Goal: Task Accomplishment & Management: Complete application form

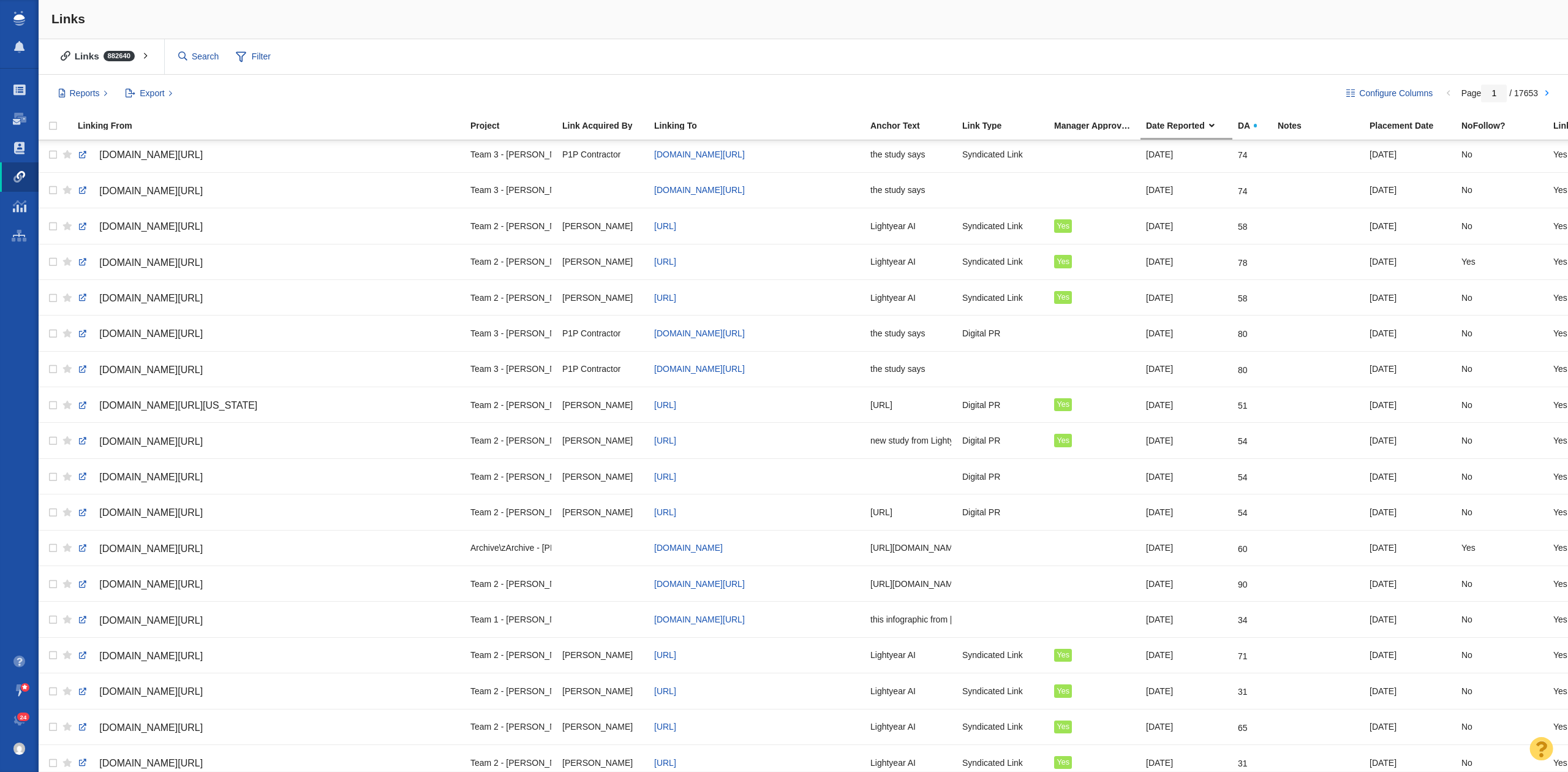
scroll to position [1179, 0]
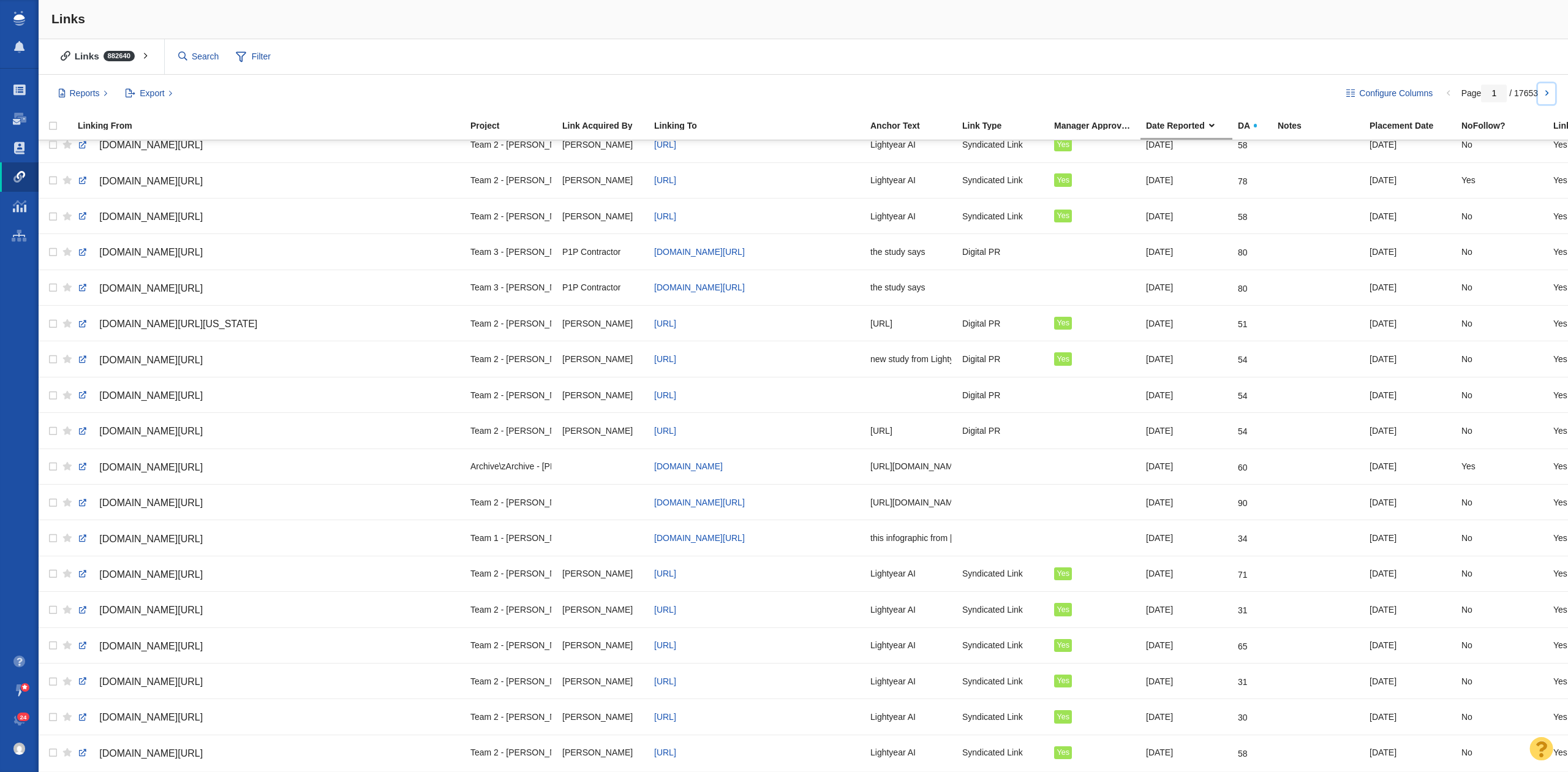
click at [1544, 94] on link at bounding box center [1546, 93] width 18 height 21
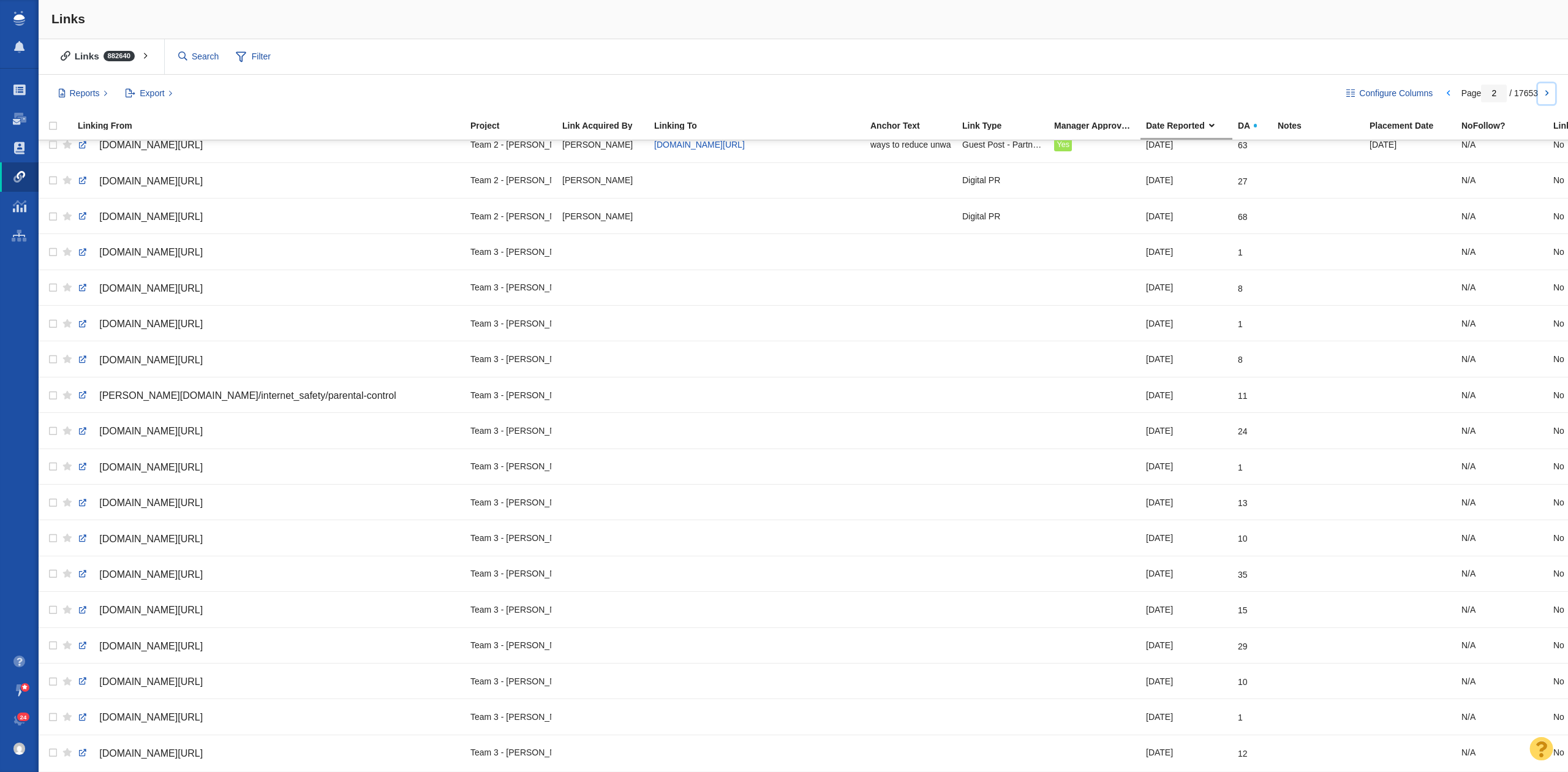
click at [1543, 95] on link at bounding box center [1546, 93] width 18 height 21
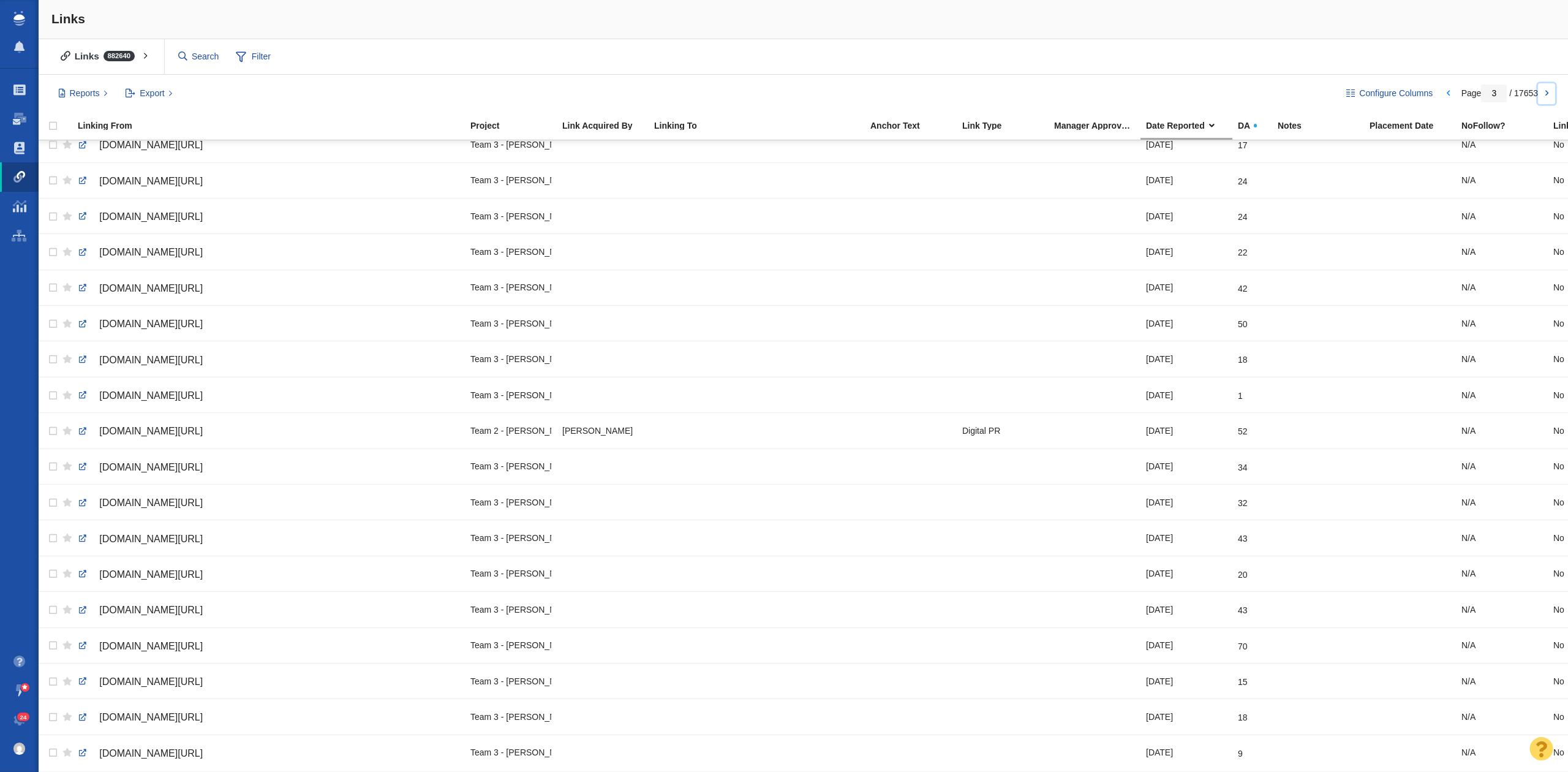
click at [1548, 96] on link at bounding box center [1546, 93] width 18 height 21
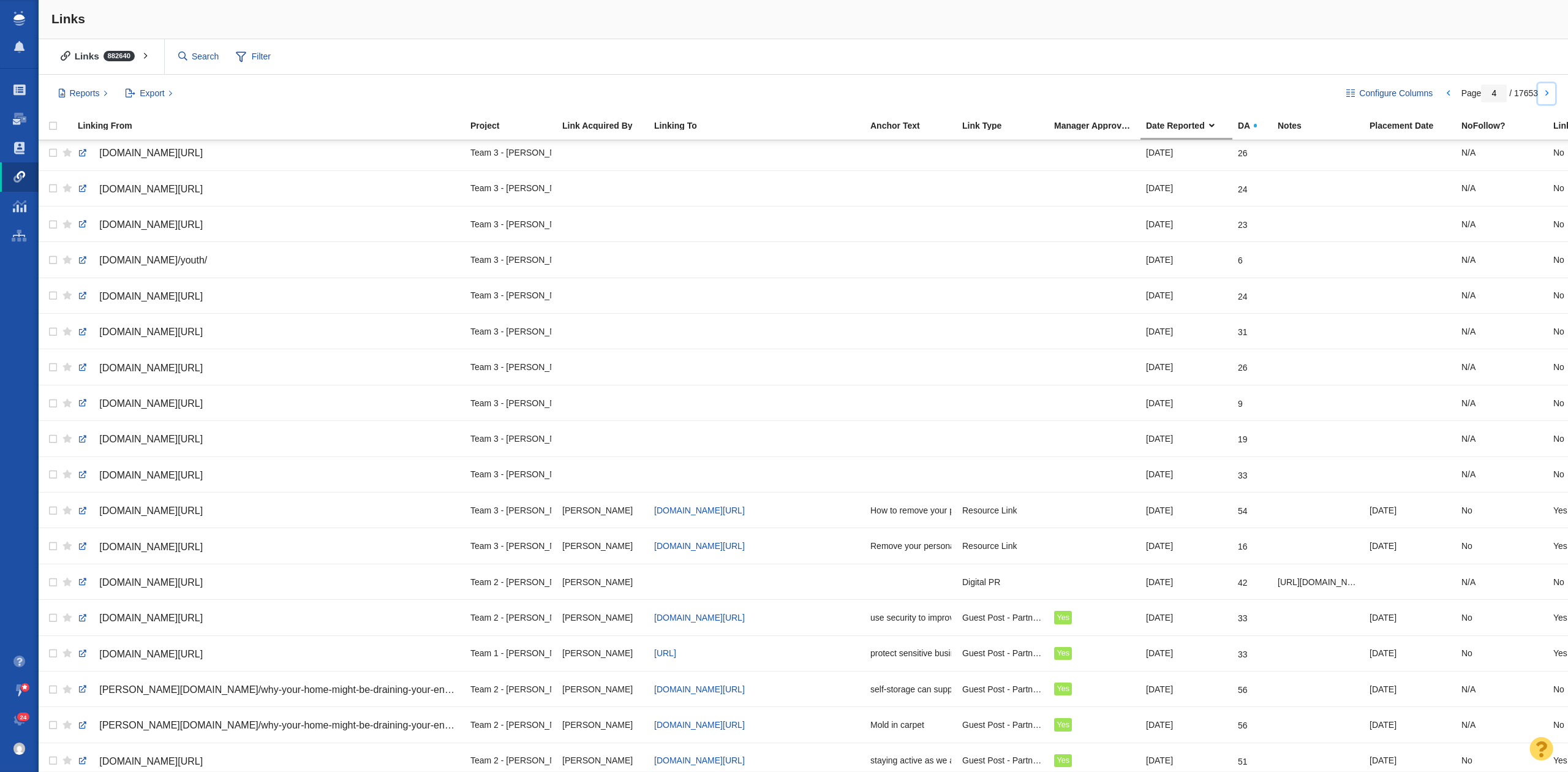
scroll to position [408, 0]
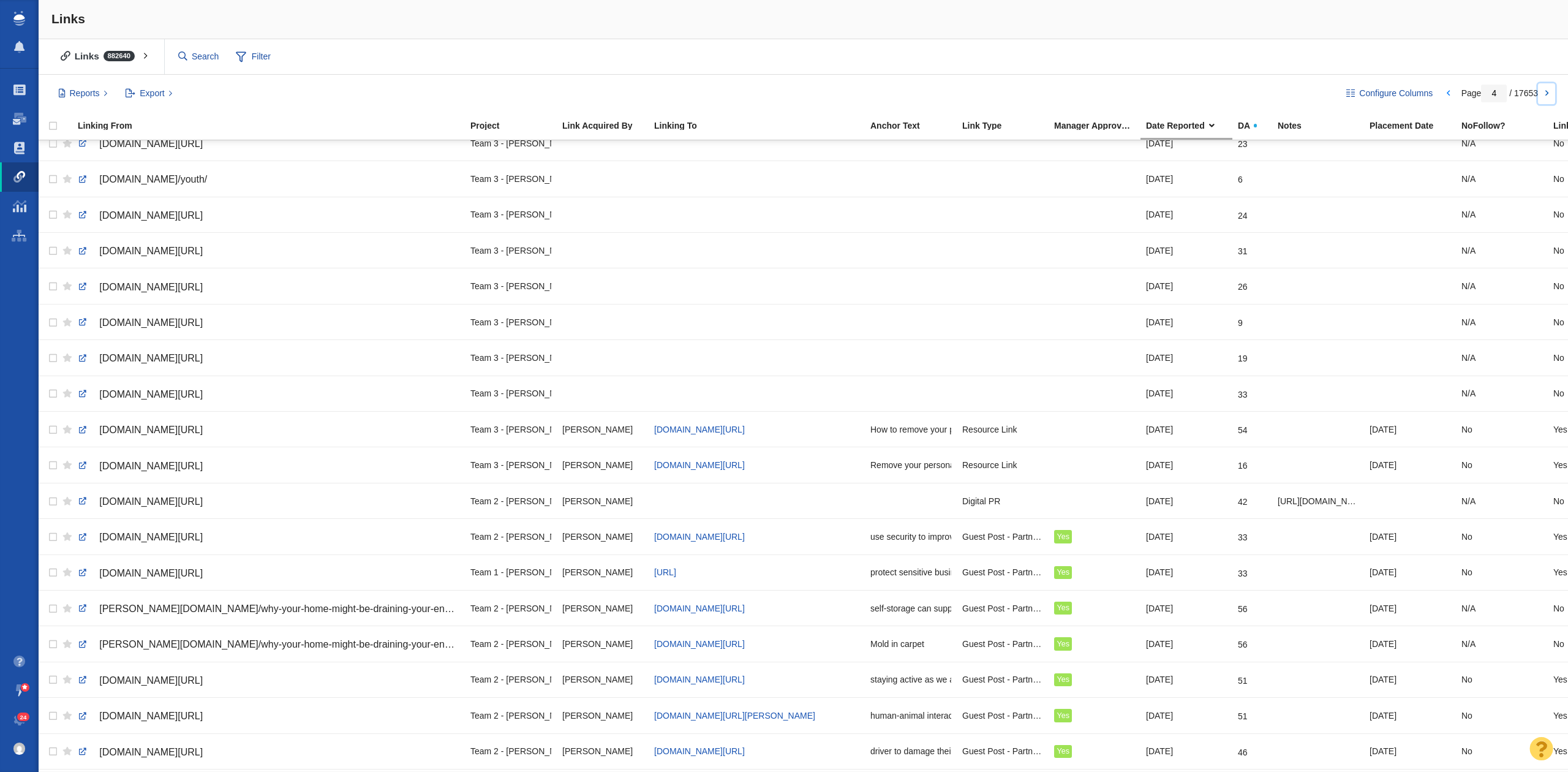
click at [1551, 97] on link at bounding box center [1546, 93] width 18 height 21
type input "5"
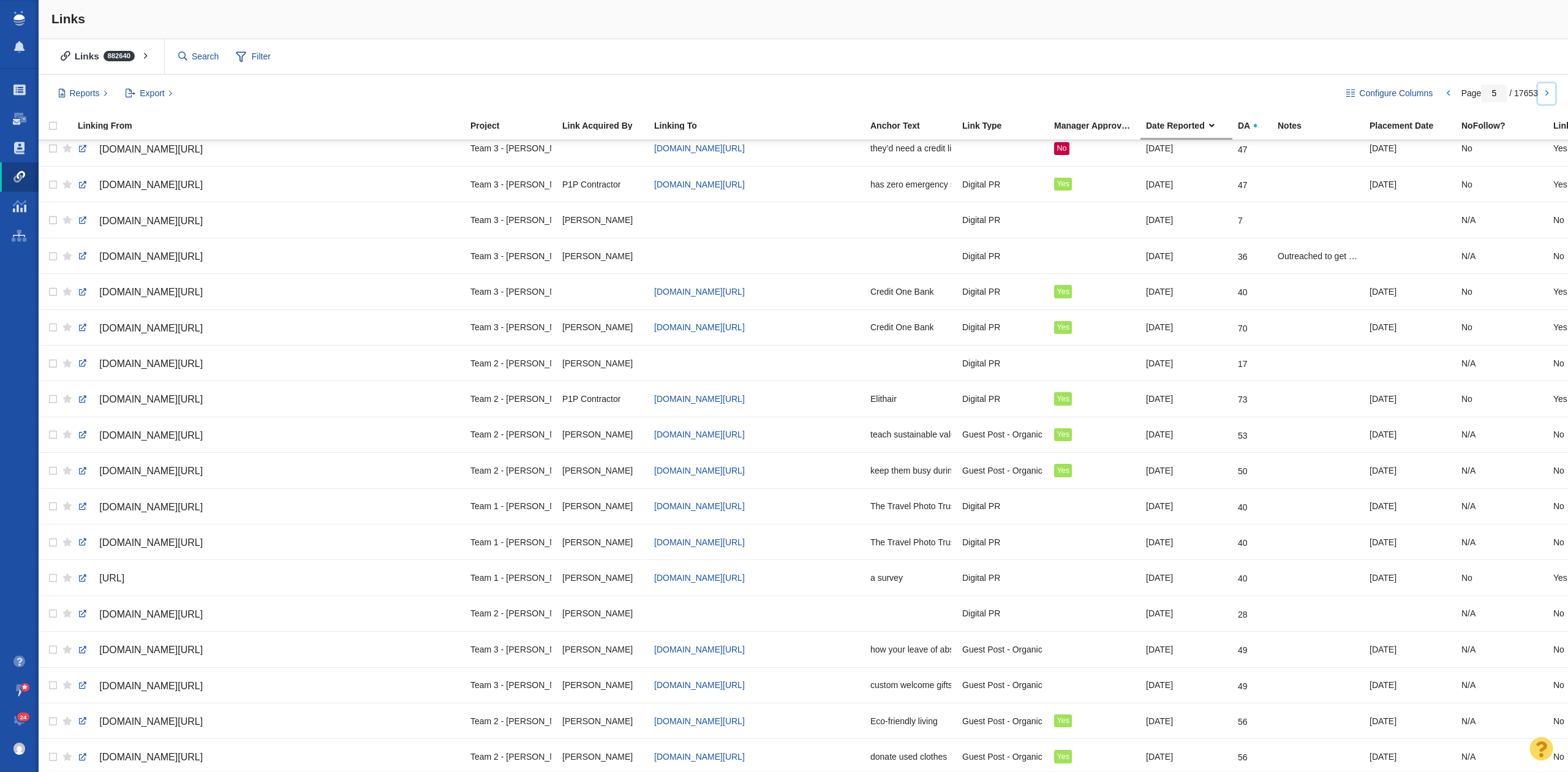
scroll to position [1143, 0]
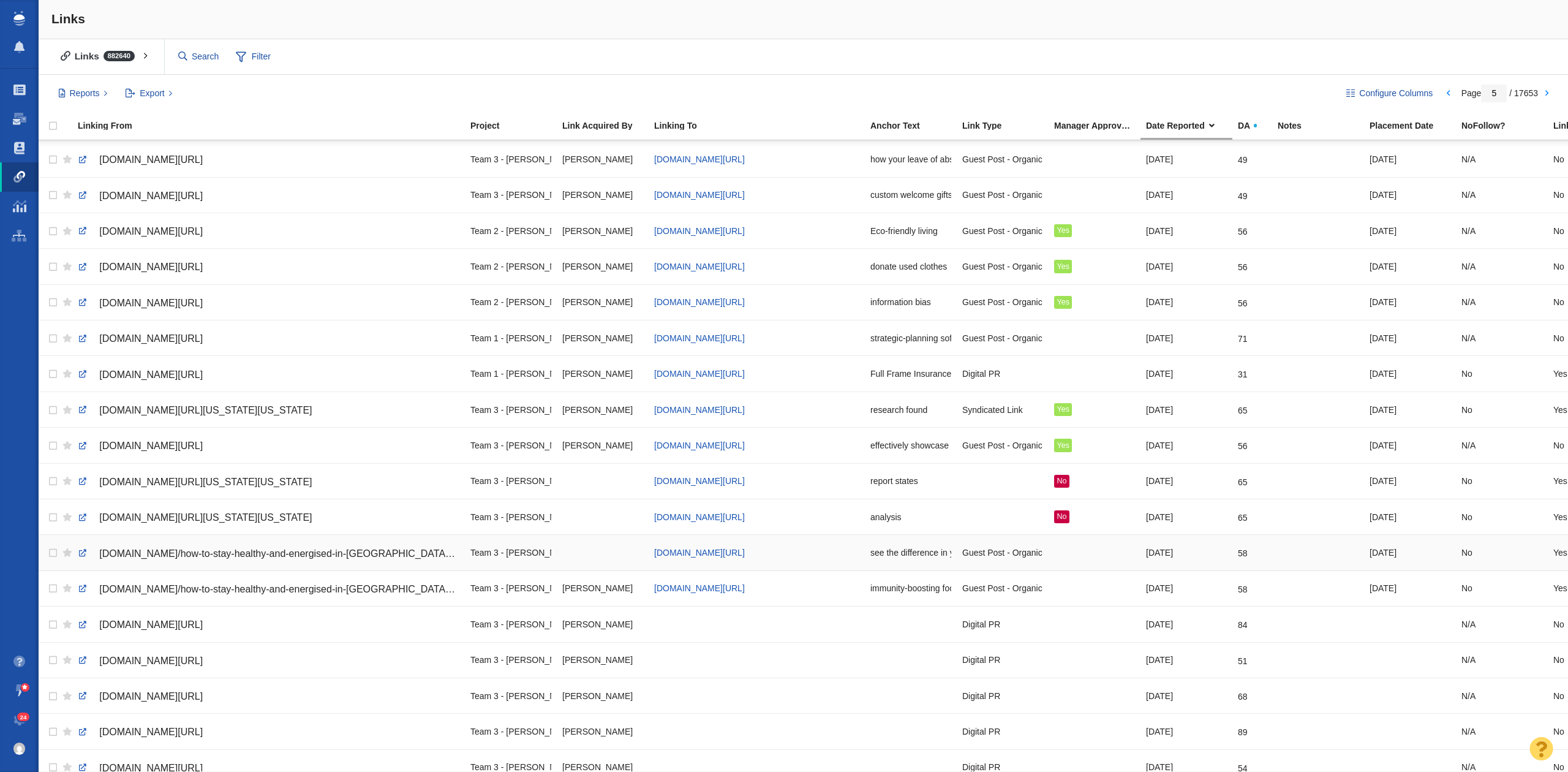
click at [321, 558] on span "[DOMAIN_NAME]/how-to-stay-healthy-and-energised-in-[GEOGRAPHIC_DATA]-fast-paced…" at bounding box center [326, 553] width 455 height 10
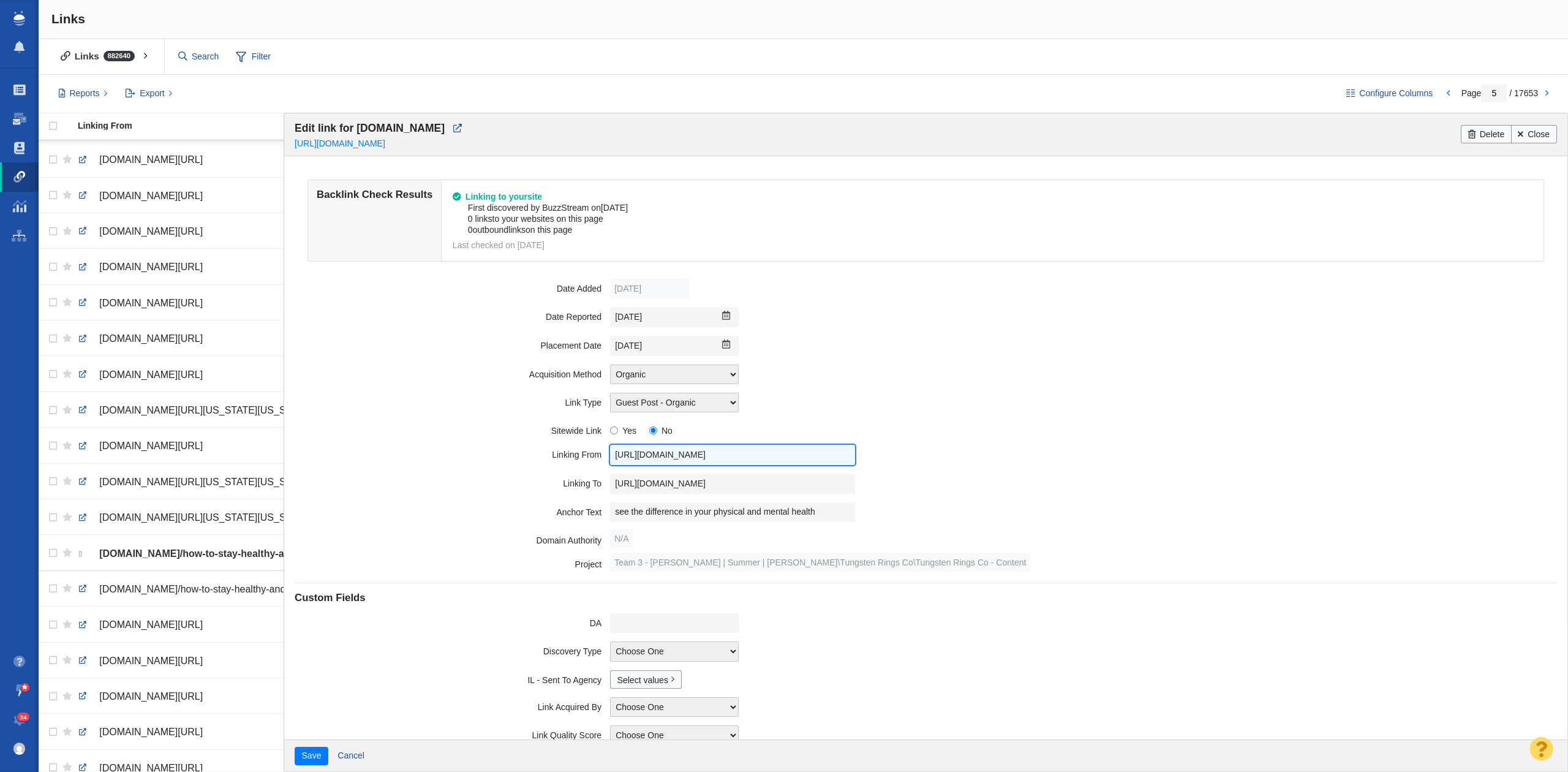
click at [682, 465] on input "[URL][DOMAIN_NAME]" at bounding box center [733, 455] width 245 height 20
click at [664, 477] on input "[URL][DOMAIN_NAME]" at bounding box center [733, 483] width 245 height 20
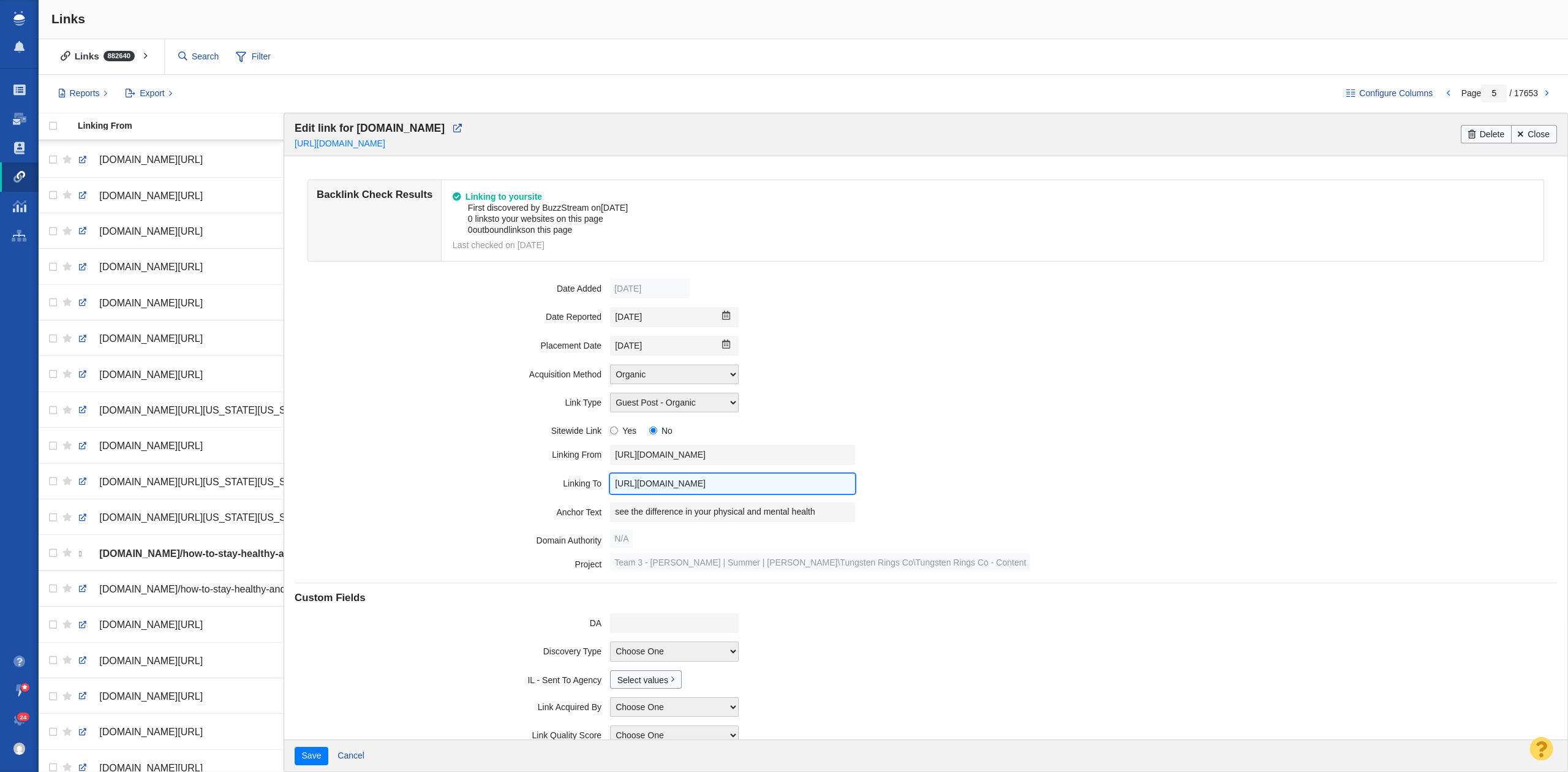
click at [664, 477] on input "[URL][DOMAIN_NAME]" at bounding box center [733, 483] width 245 height 20
click at [675, 519] on input "see the difference in your physical and mental health" at bounding box center [733, 512] width 245 height 20
click at [659, 351] on input "[DATE]" at bounding box center [674, 346] width 129 height 20
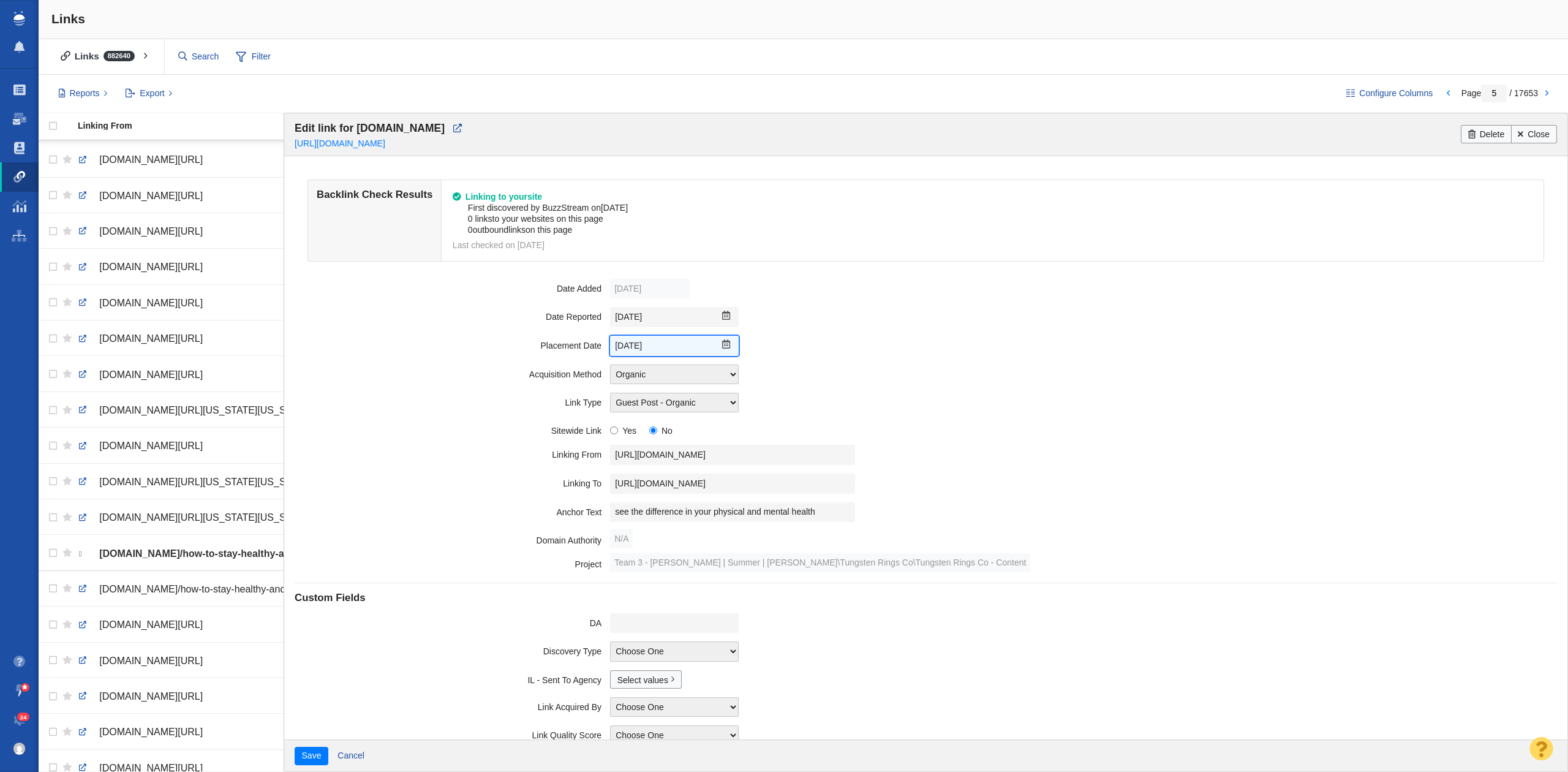
click at [654, 338] on input "[DATE]" at bounding box center [674, 346] width 129 height 20
click at [653, 341] on input "[DATE]" at bounding box center [674, 346] width 129 height 20
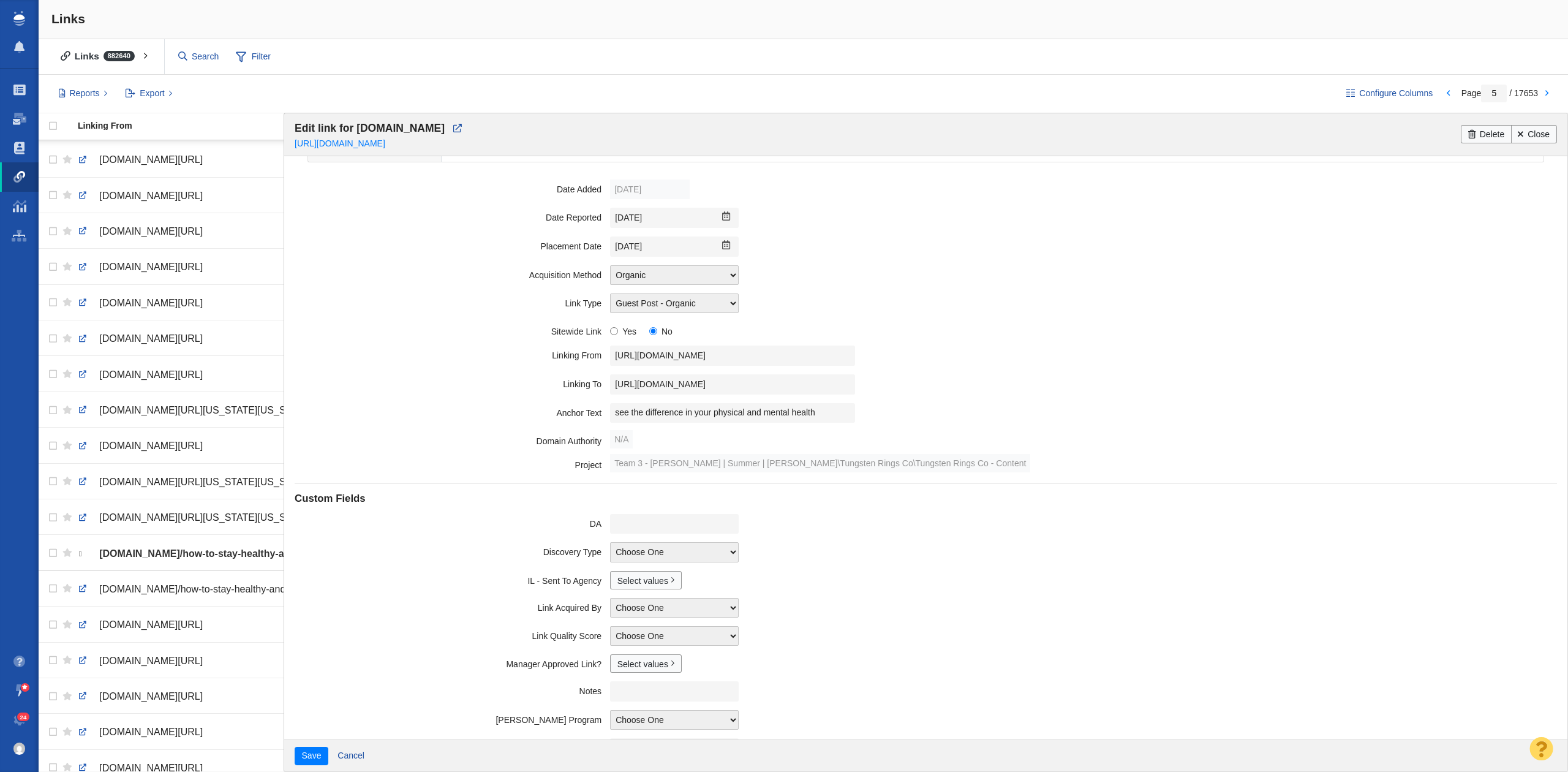
scroll to position [138, 0]
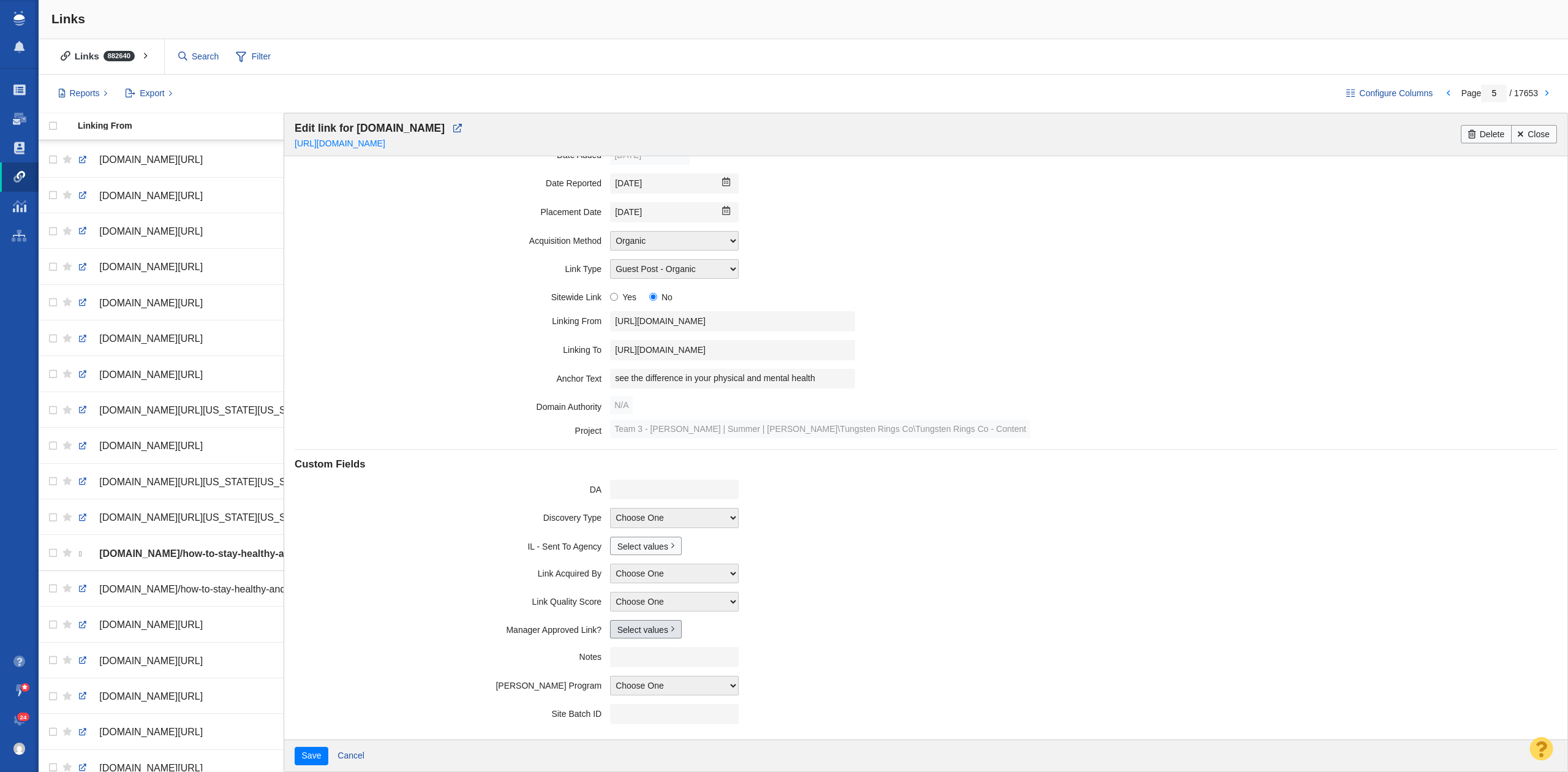
click at [633, 623] on link "Select values" at bounding box center [646, 629] width 72 height 18
click at [618, 673] on input "Yes" at bounding box center [623, 669] width 8 height 8
checkbox input "true"
click at [292, 752] on div "Save Cancel" at bounding box center [925, 755] width 1283 height 32
click at [303, 754] on button "Save" at bounding box center [311, 756] width 33 height 18
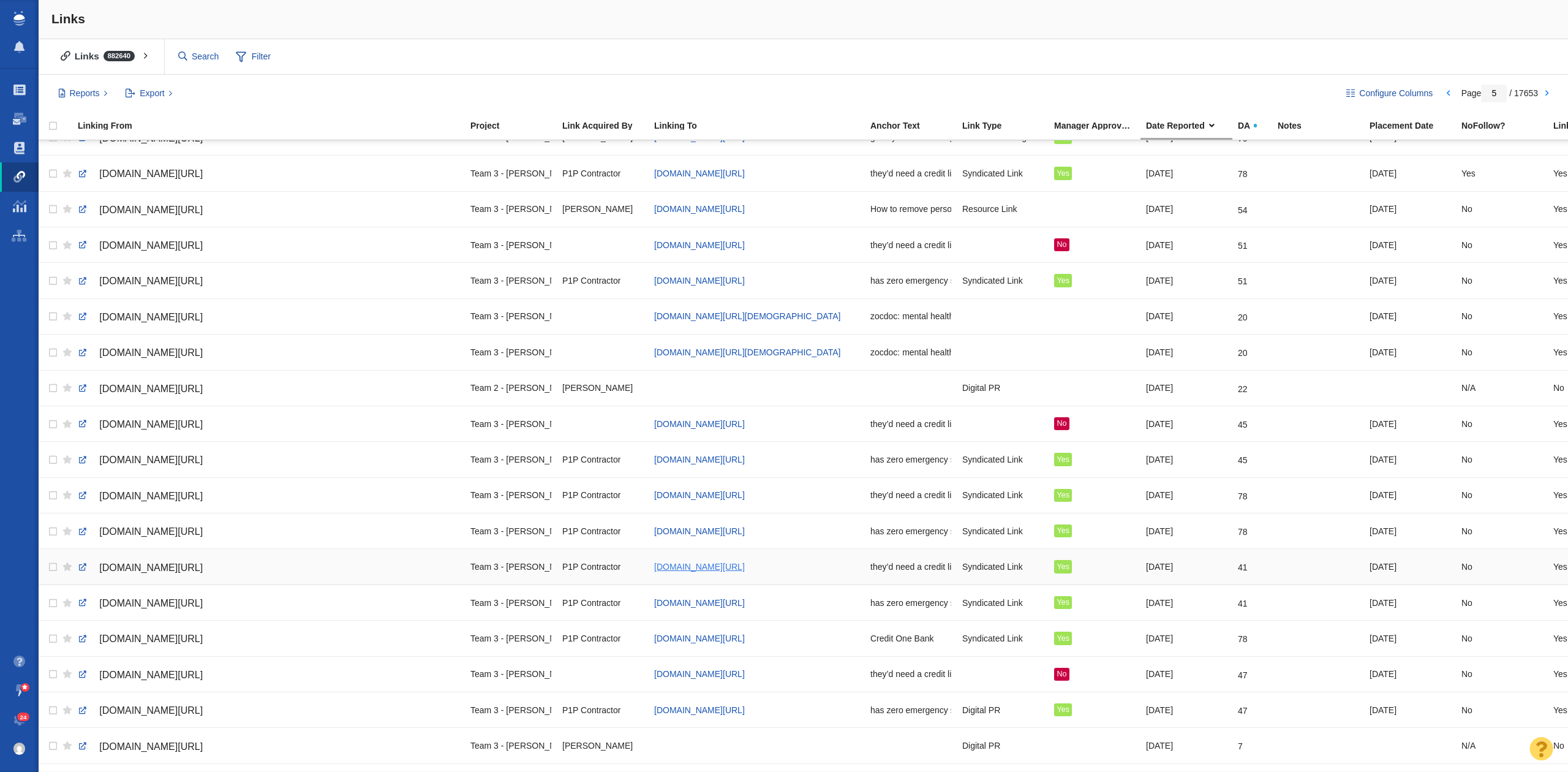
scroll to position [0, 0]
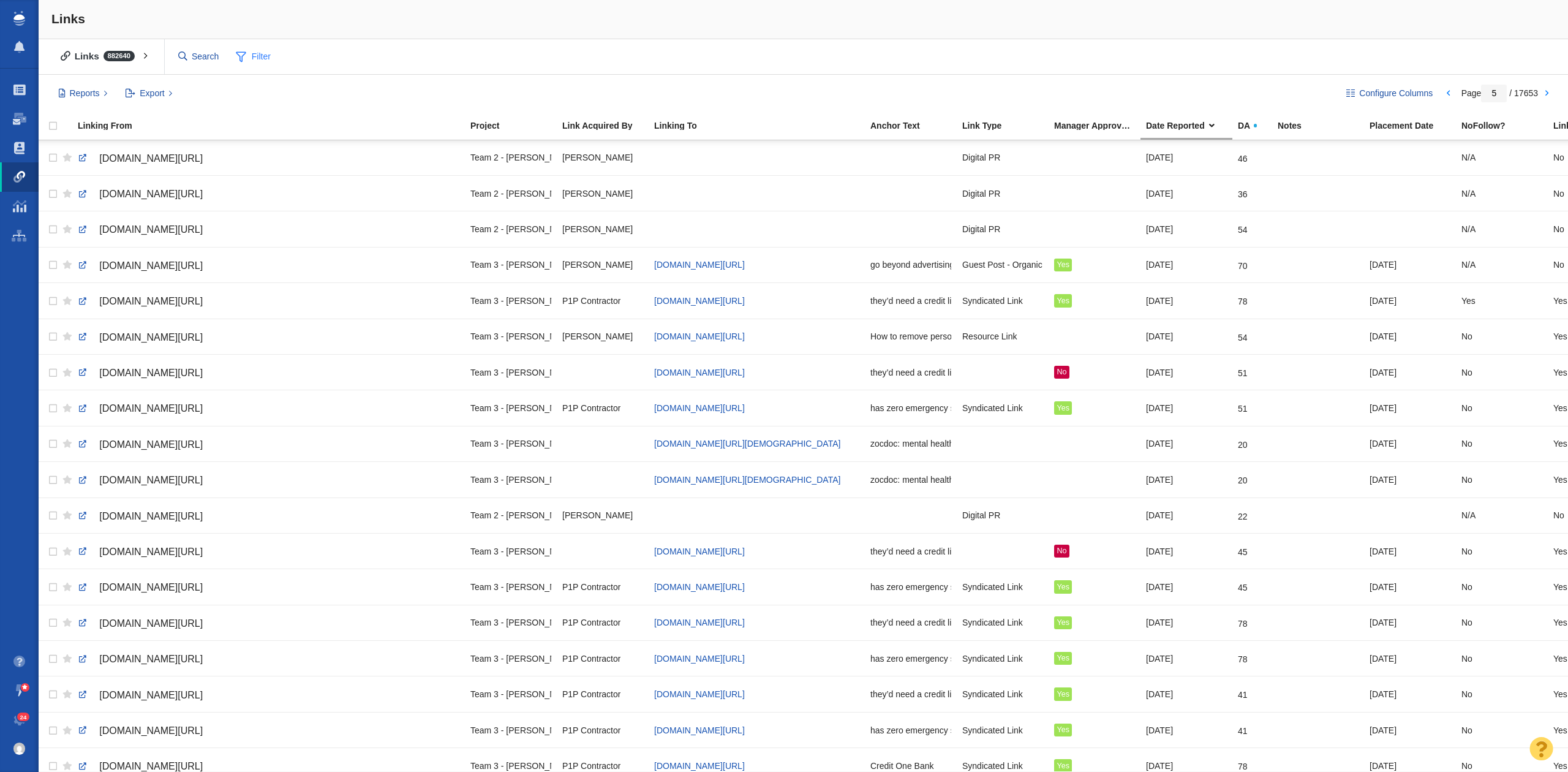
click at [260, 52] on span "Filter" at bounding box center [253, 57] width 49 height 23
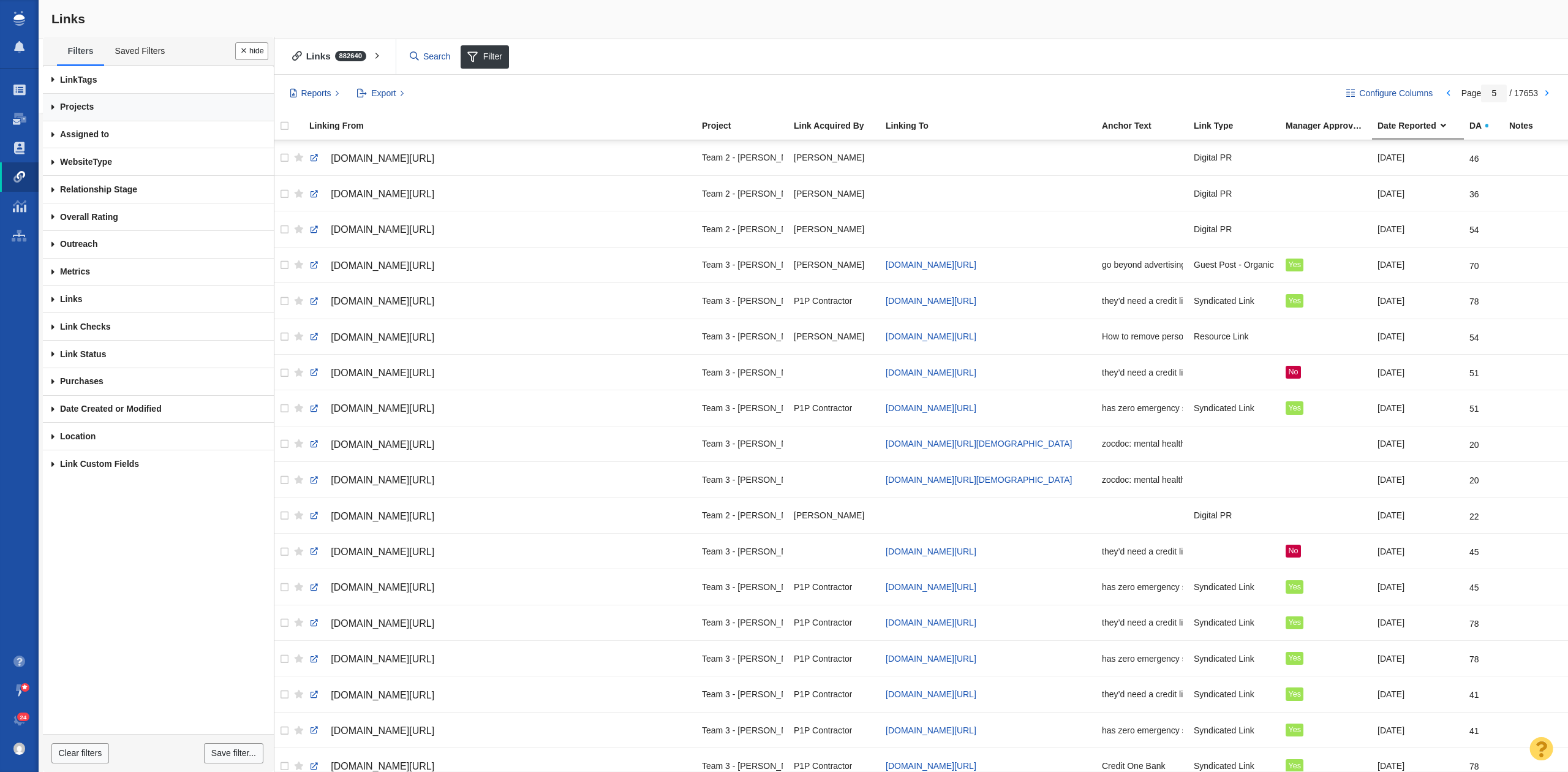
click at [136, 107] on link "Projects" at bounding box center [158, 107] width 231 height 28
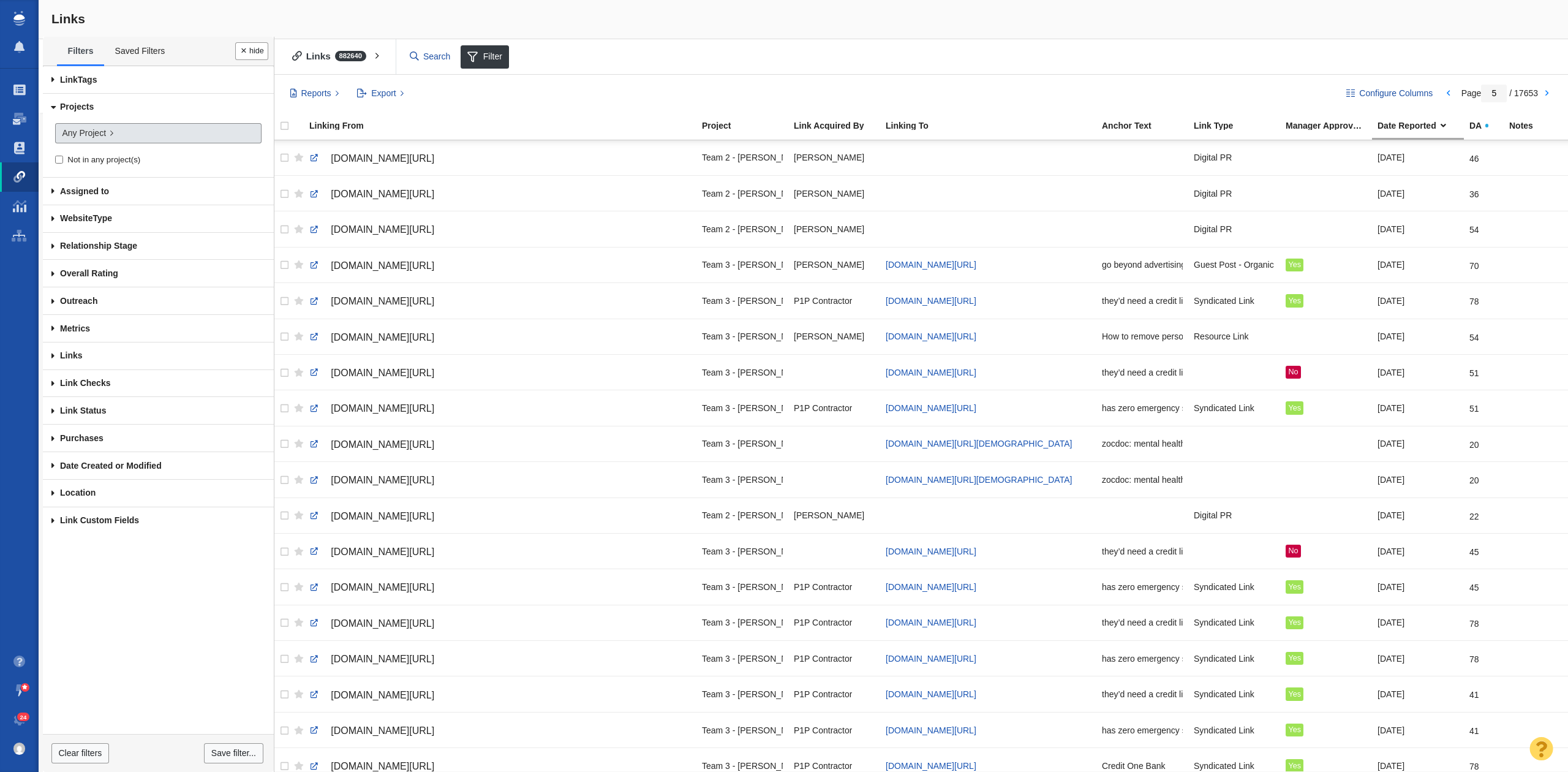
click at [130, 131] on link "Any Project" at bounding box center [158, 134] width 206 height 21
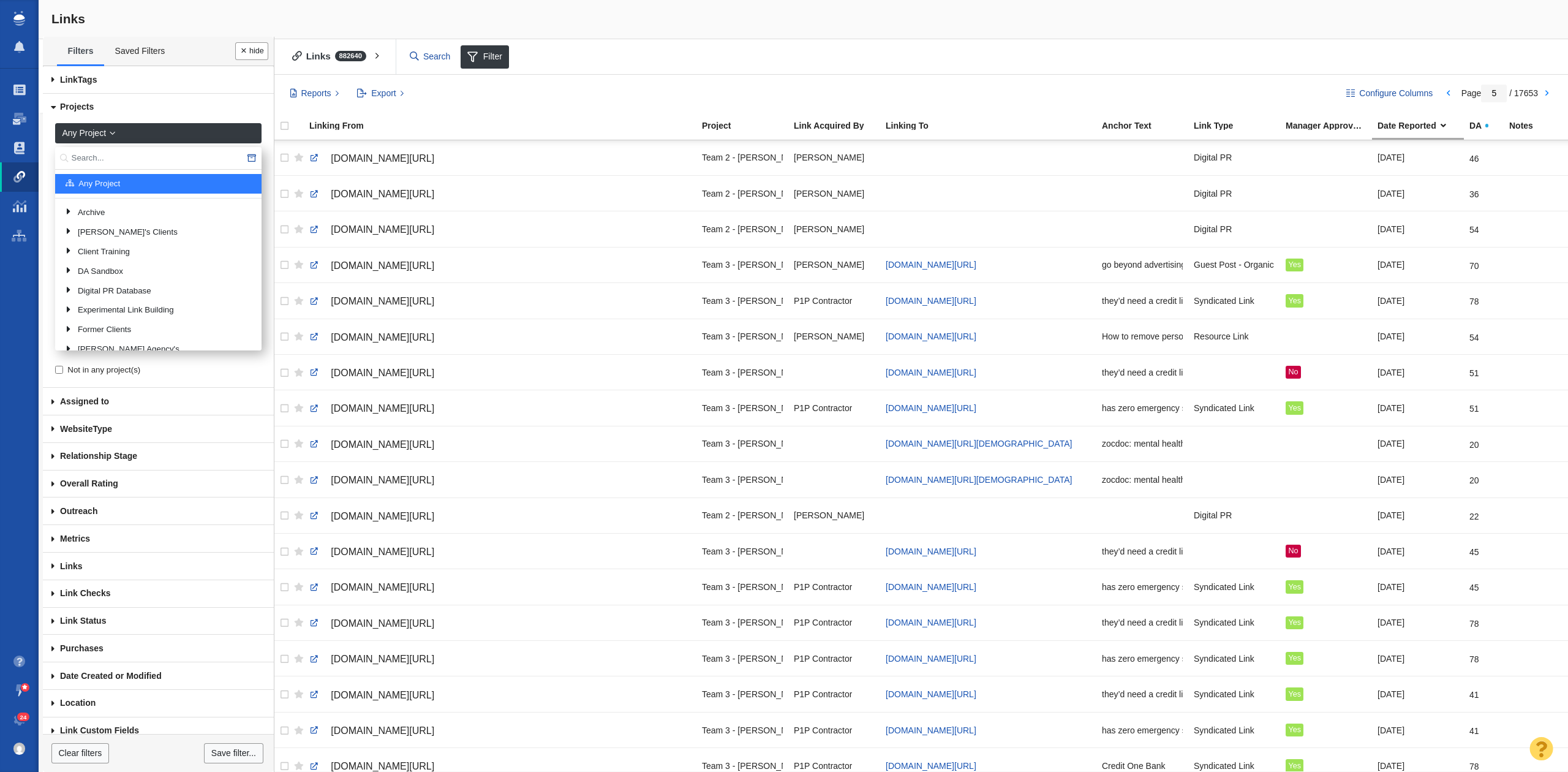
click at [147, 159] on input "text" at bounding box center [158, 158] width 206 height 23
type input "tung"
click at [201, 305] on link "Tungsten Rings Co" at bounding box center [165, 314] width 178 height 18
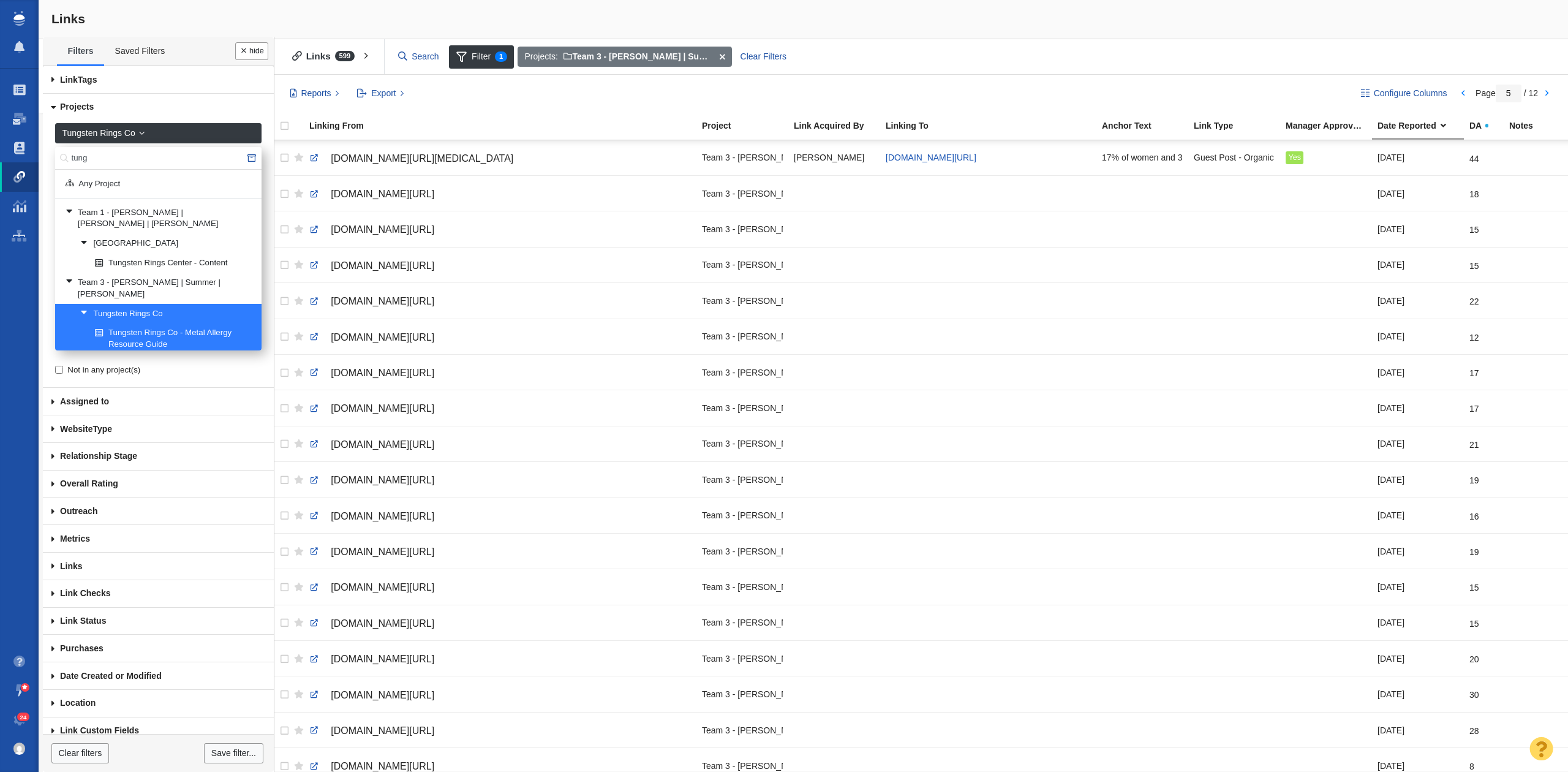
click at [253, 49] on button "Done" at bounding box center [252, 51] width 33 height 18
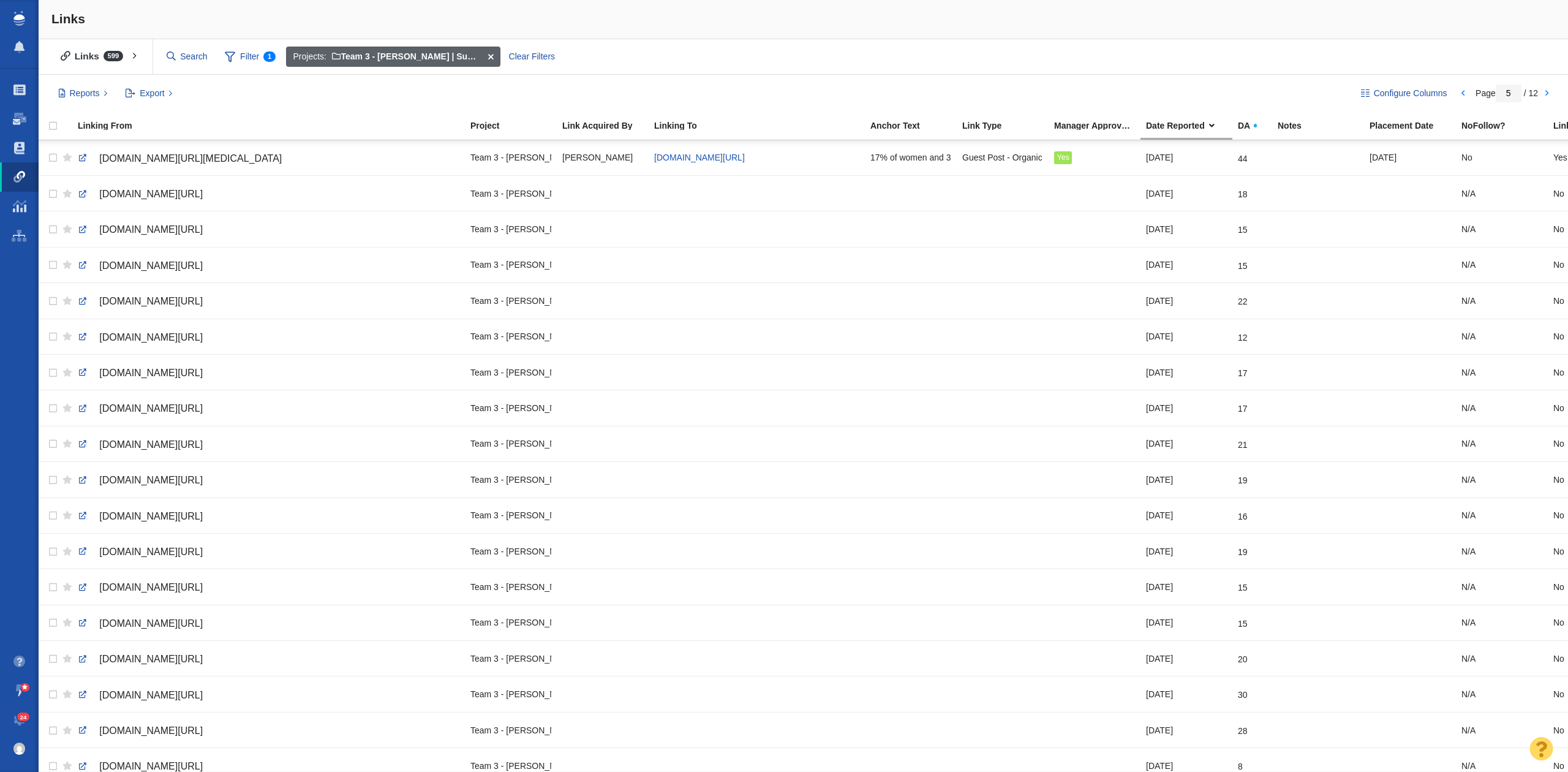
click at [492, 55] on span at bounding box center [490, 57] width 19 height 21
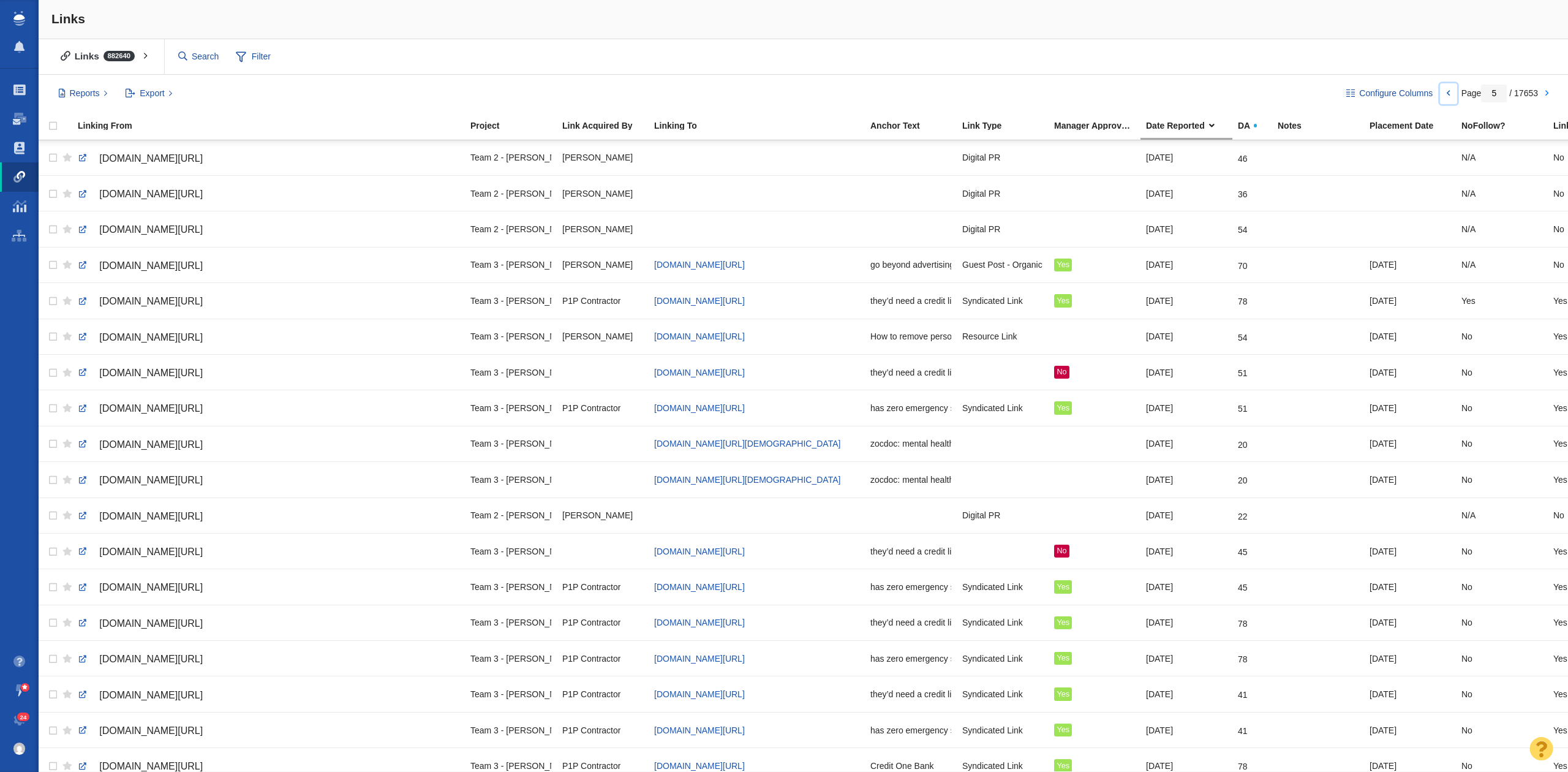
click at [1449, 98] on link at bounding box center [1448, 93] width 18 height 21
type input "4"
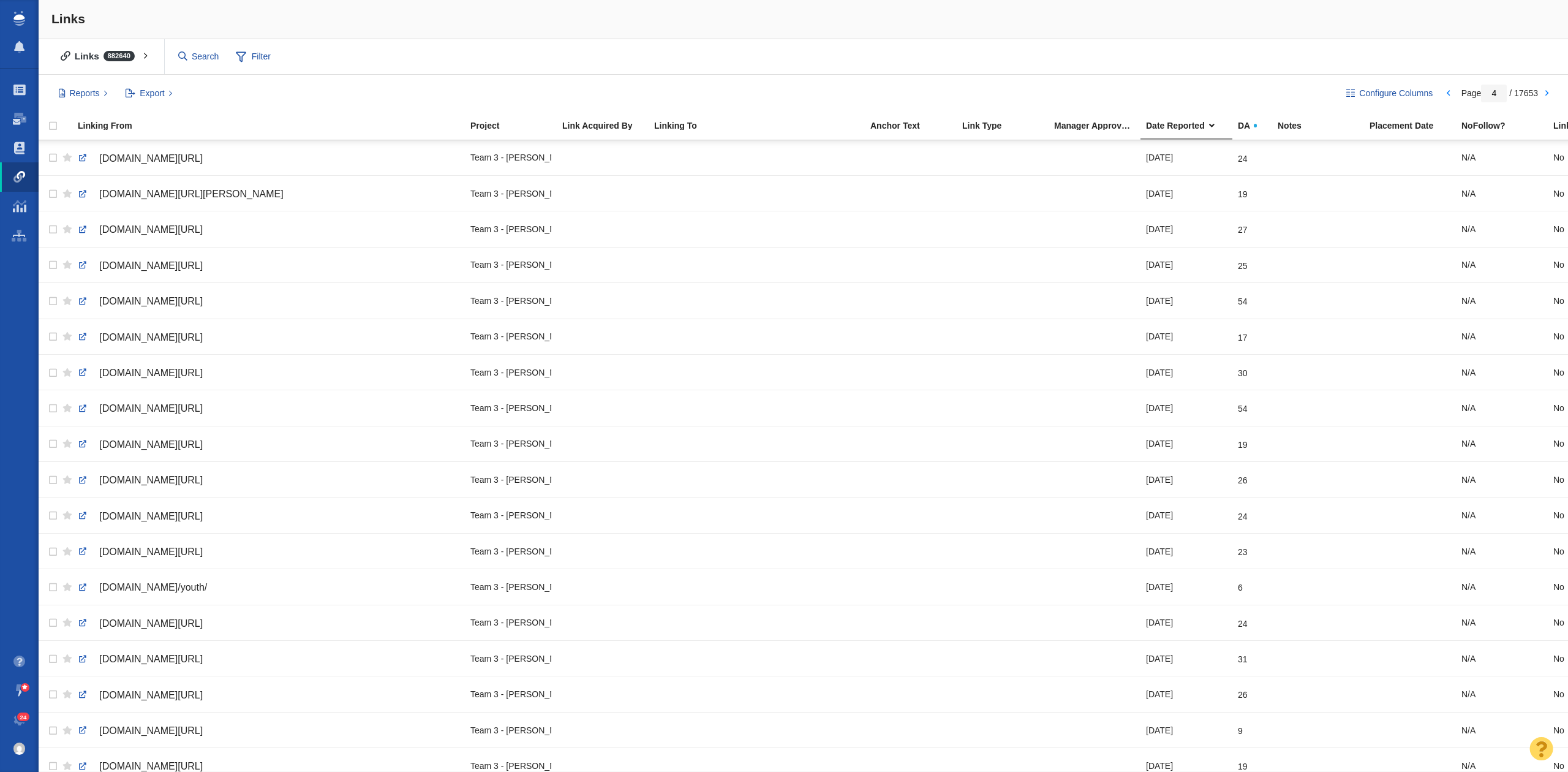
click at [1288, 13] on div "Links" at bounding box center [803, 19] width 1529 height 39
click at [240, 52] on span at bounding box center [241, 57] width 10 height 15
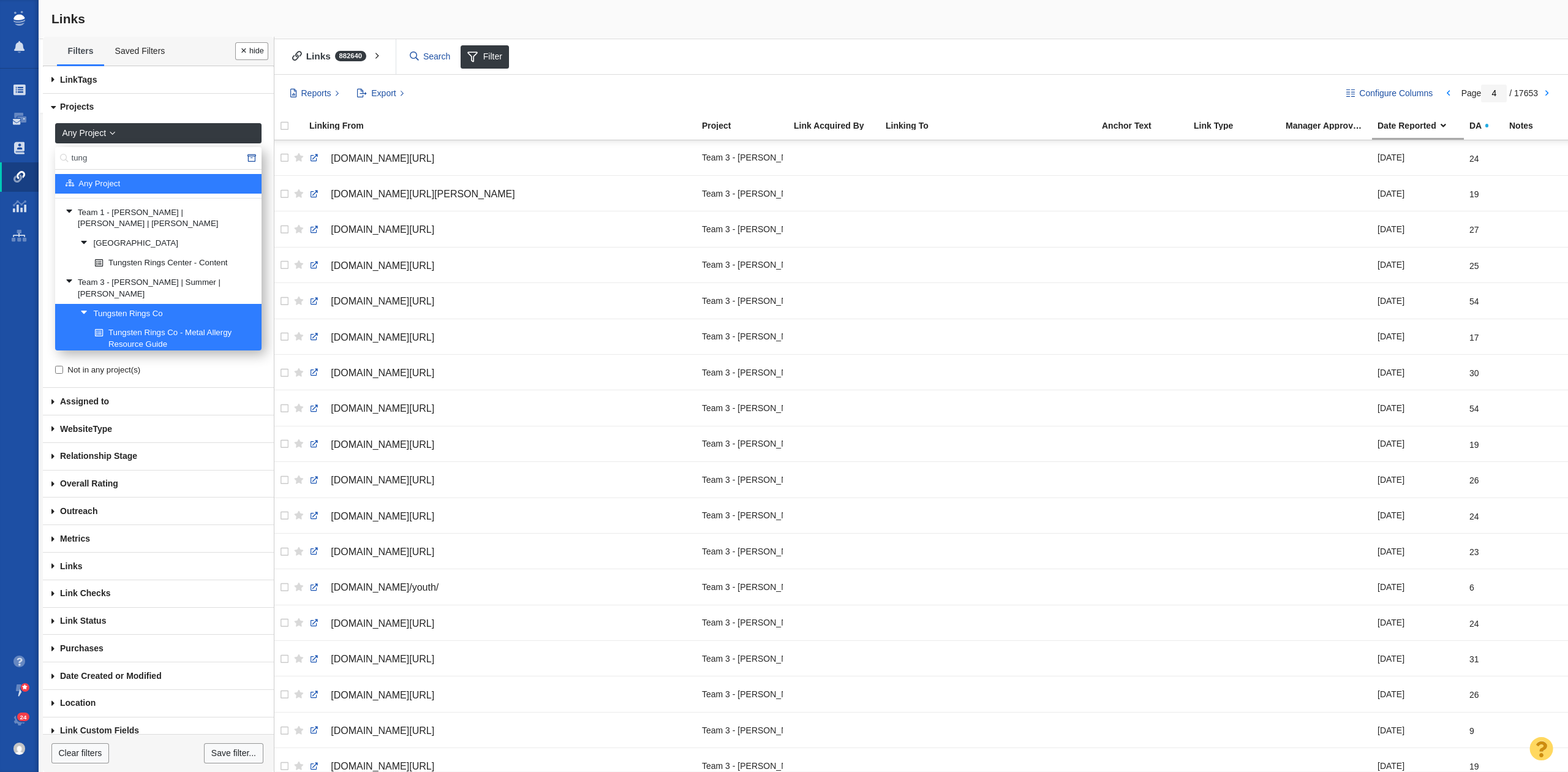
click at [139, 155] on input "tung" at bounding box center [158, 158] width 206 height 23
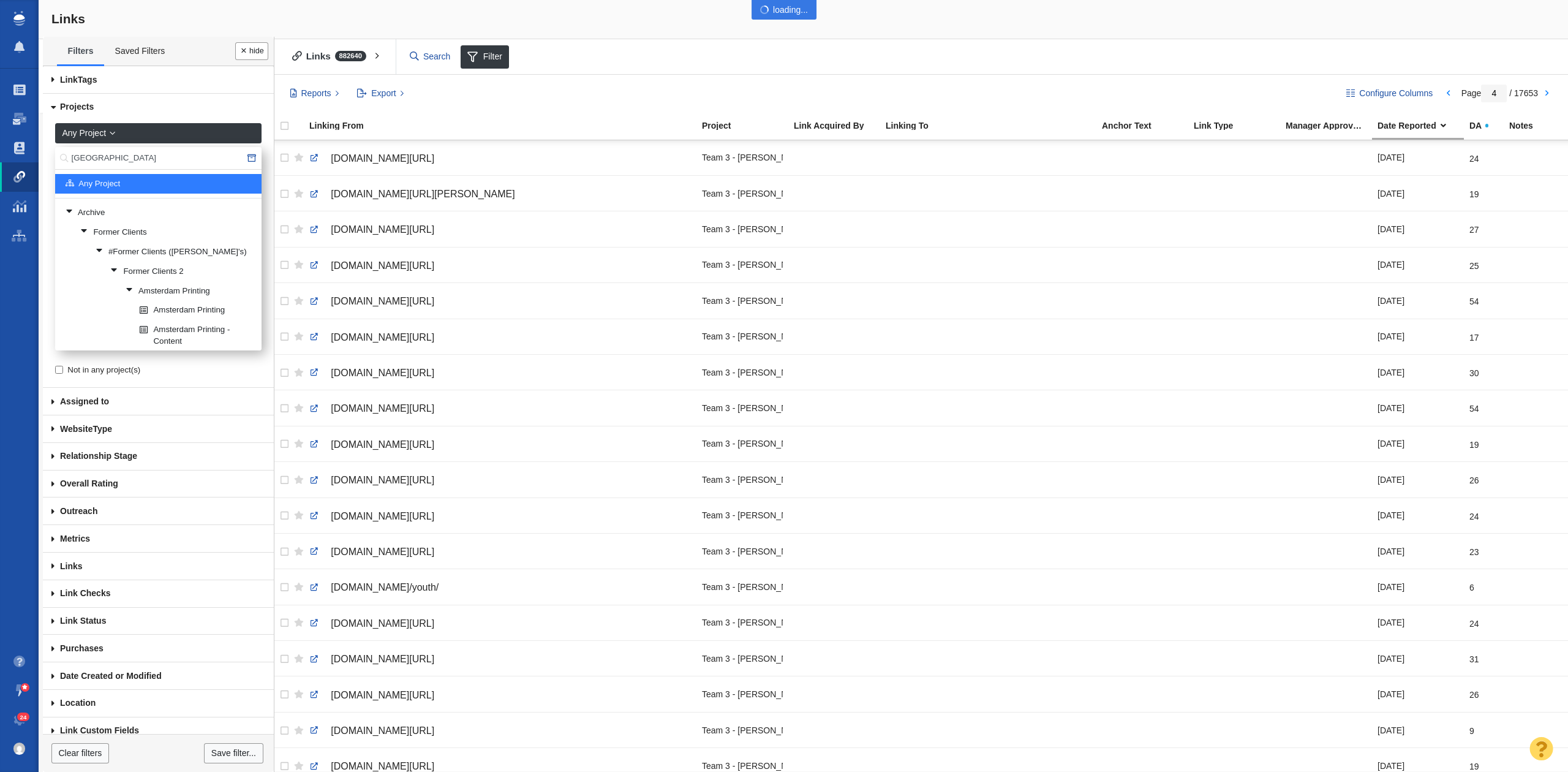
type input "[GEOGRAPHIC_DATA]"
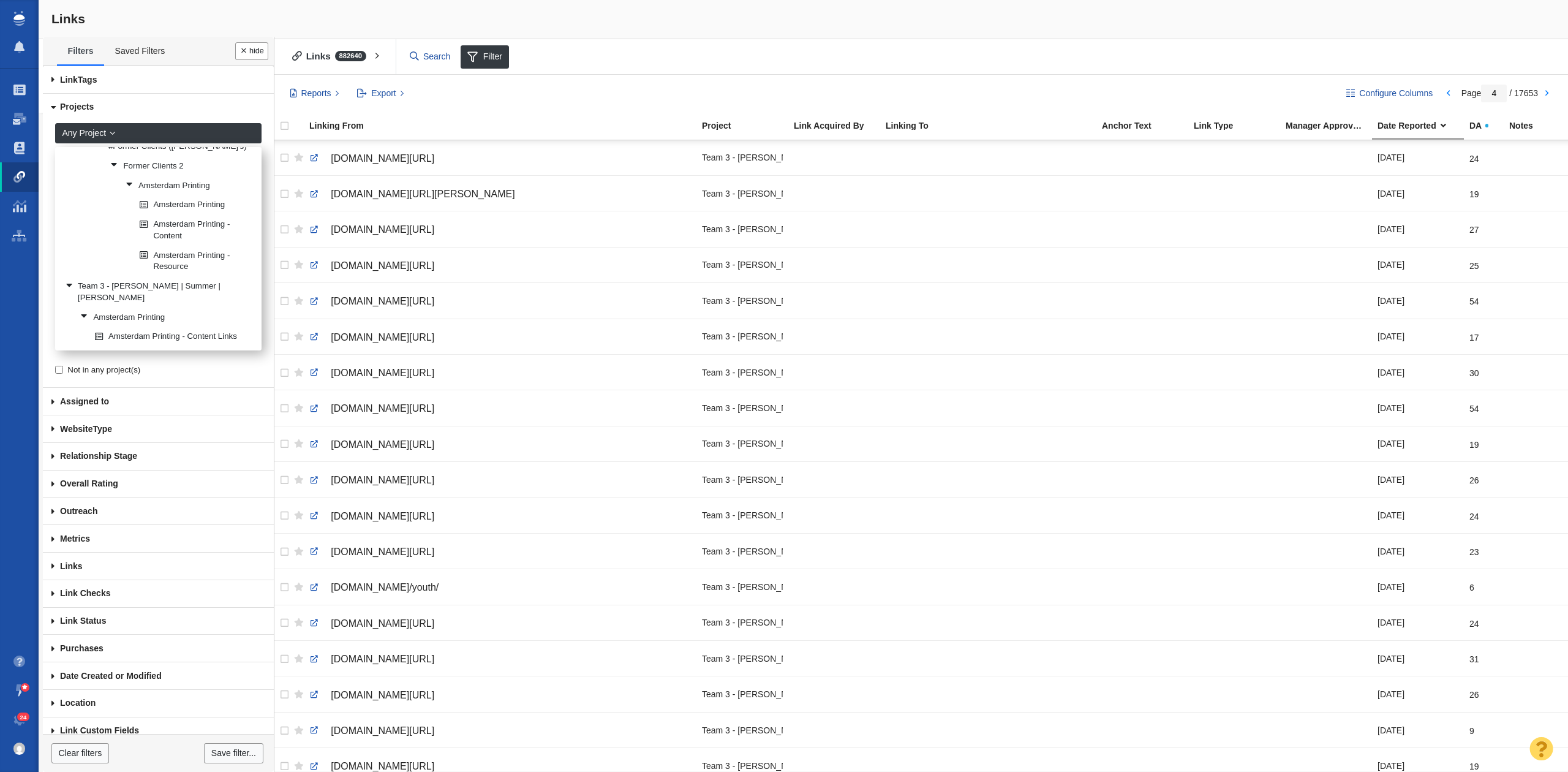
scroll to position [106, 0]
click at [180, 308] on link "Amsterdam Printing" at bounding box center [165, 317] width 178 height 18
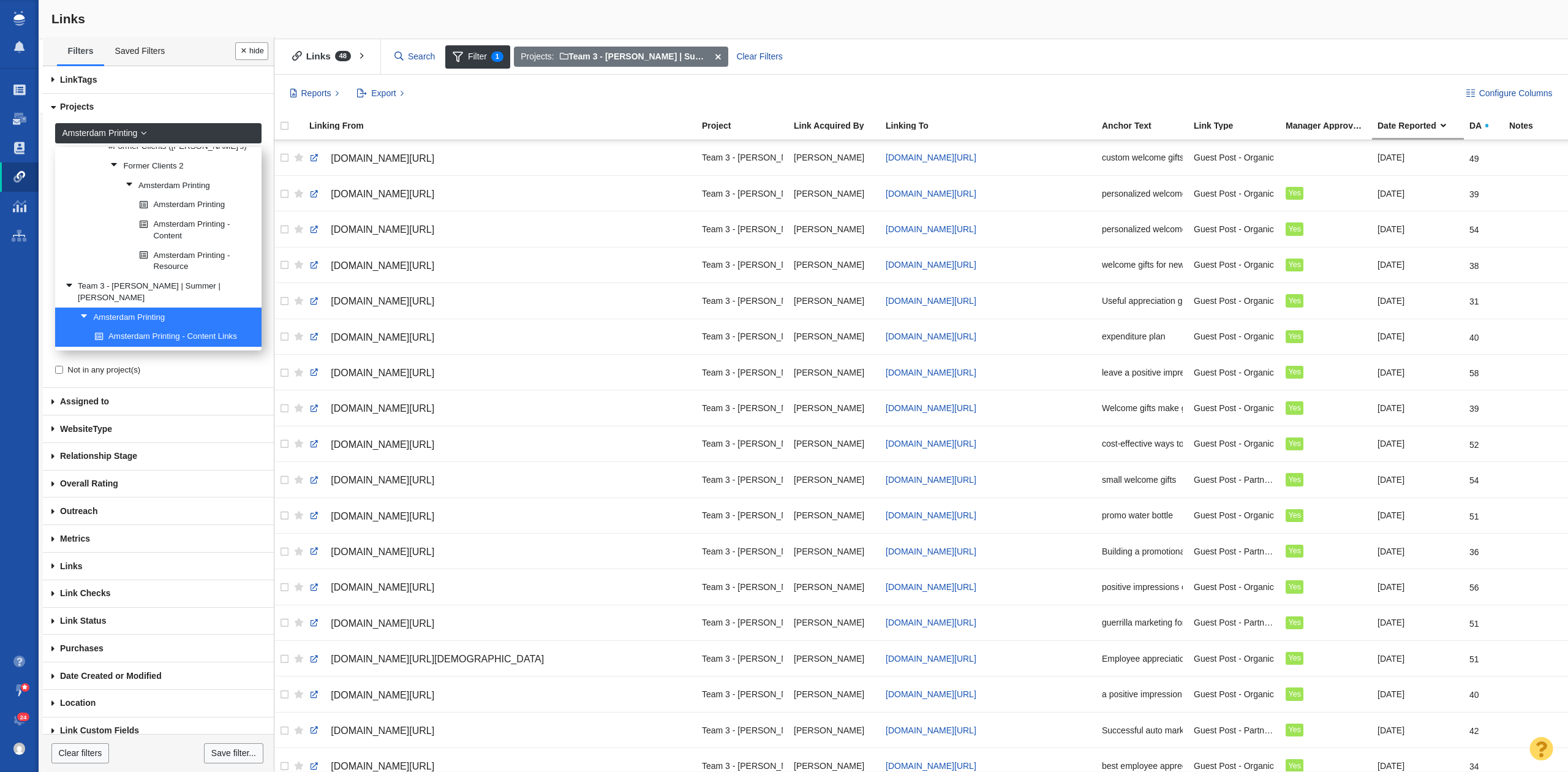
click at [255, 48] on button "Done" at bounding box center [252, 51] width 33 height 18
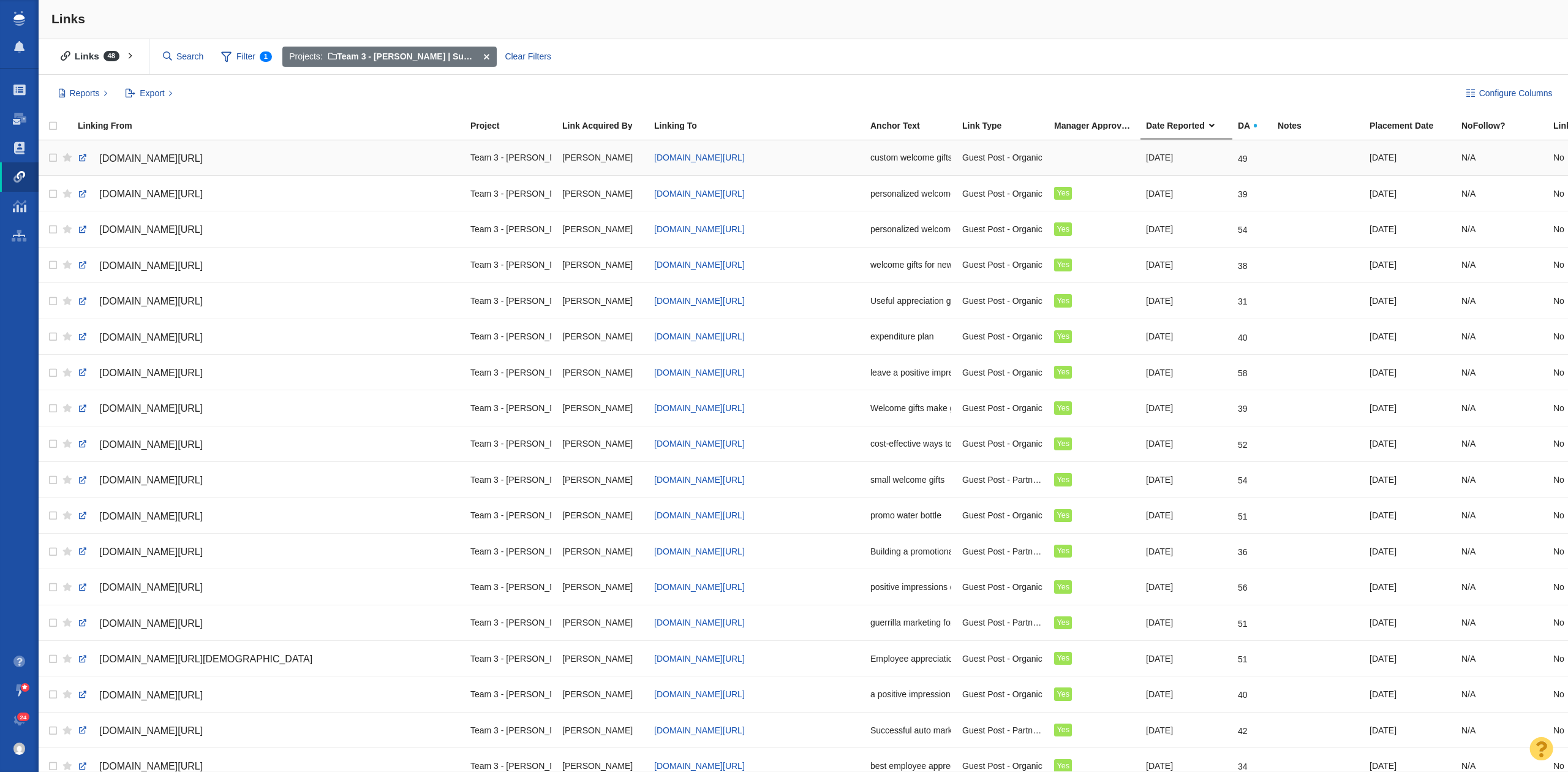
click at [203, 153] on span "[DOMAIN_NAME][URL]" at bounding box center [151, 158] width 103 height 10
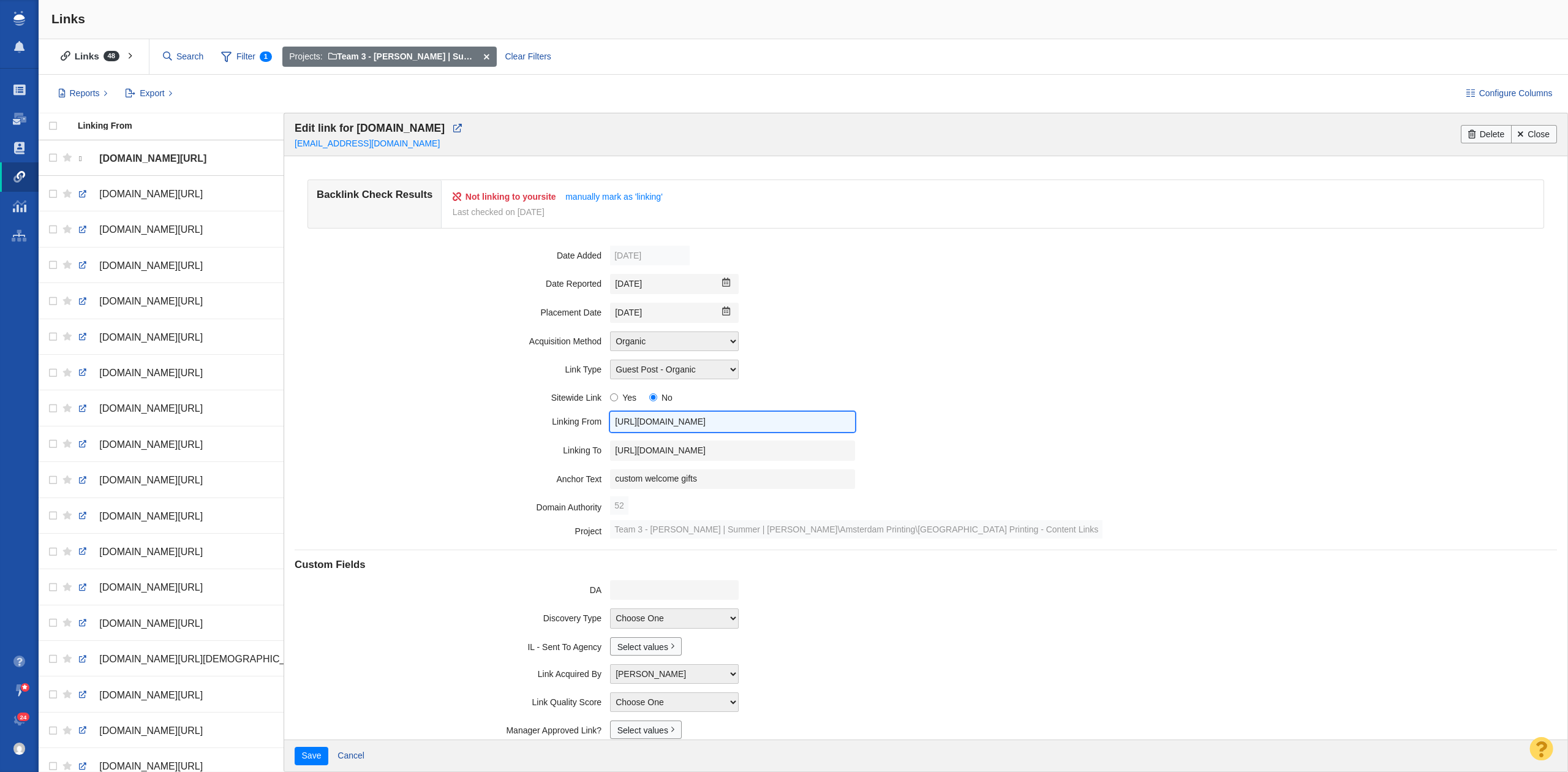
click at [644, 425] on input "[URL][DOMAIN_NAME]" at bounding box center [733, 421] width 245 height 20
click at [654, 452] on input "[URL][DOMAIN_NAME]" at bounding box center [733, 451] width 245 height 20
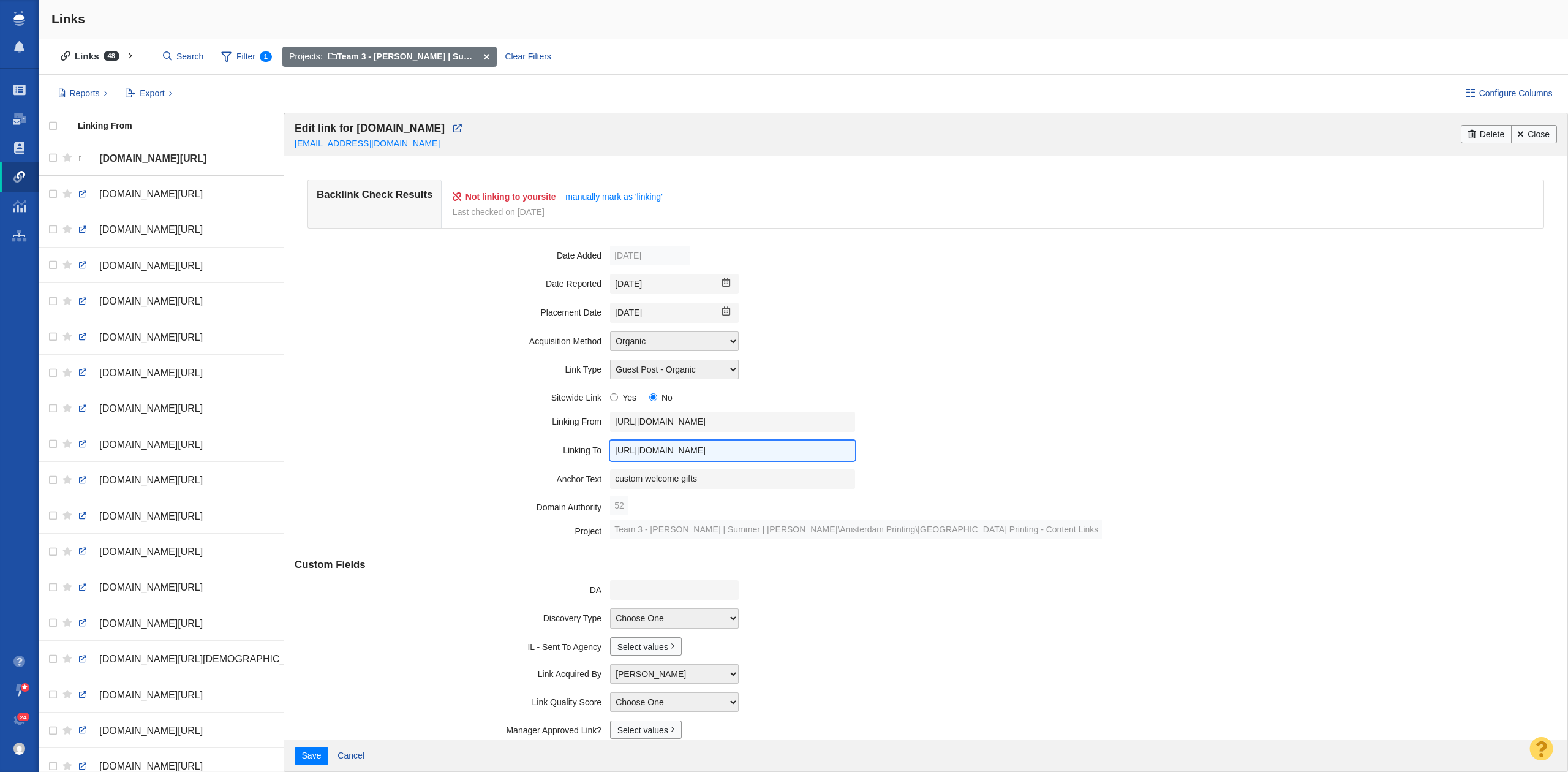
click at [654, 452] on input "[URL][DOMAIN_NAME]" at bounding box center [733, 451] width 245 height 20
click at [784, 483] on input "custom welcome gifts" at bounding box center [733, 479] width 245 height 20
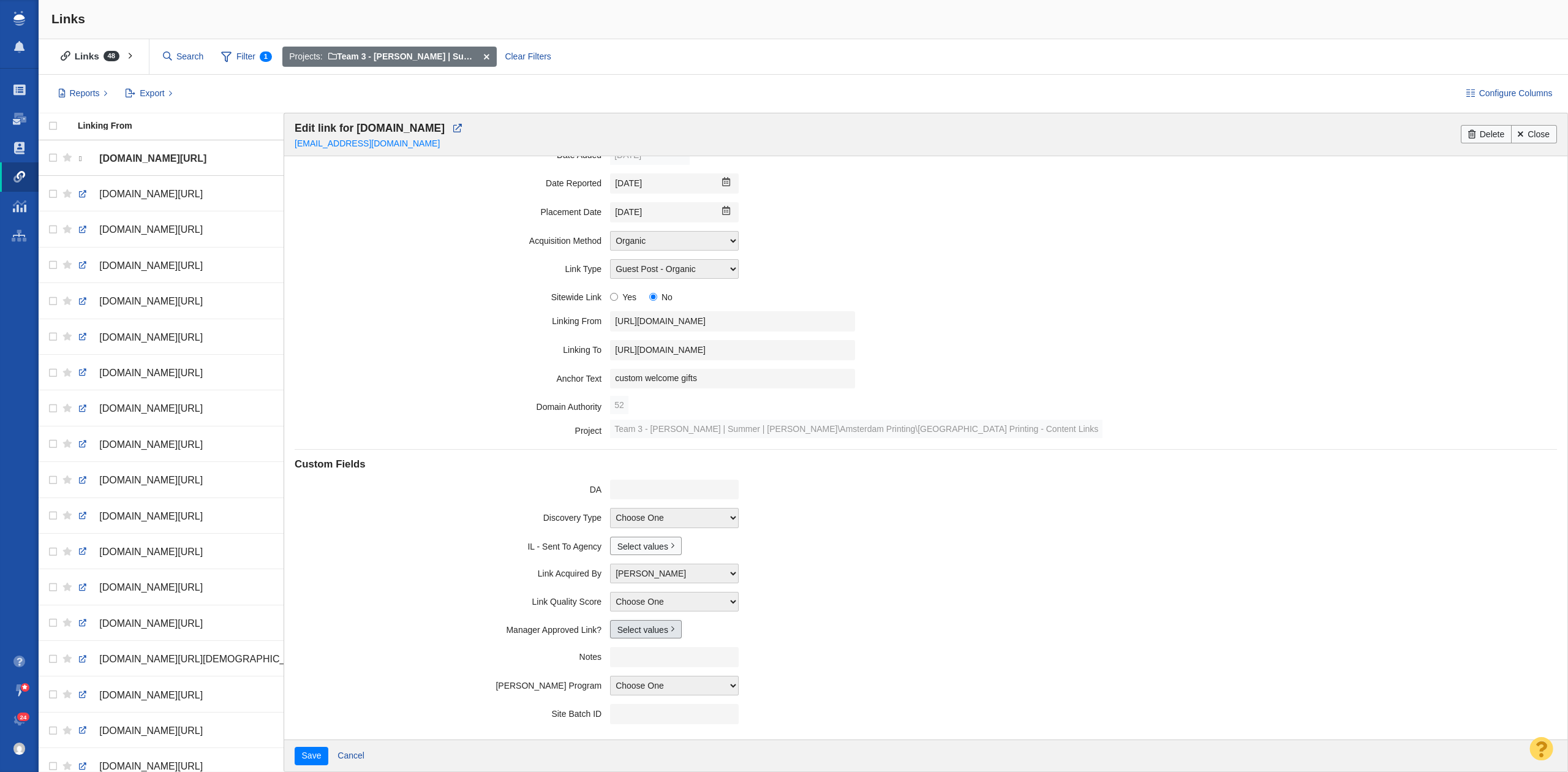
click at [643, 632] on link "Select values" at bounding box center [646, 629] width 72 height 18
click at [618, 674] on input "Yes" at bounding box center [623, 670] width 8 height 8
checkbox input "true"
click at [305, 756] on button "Save" at bounding box center [311, 756] width 33 height 18
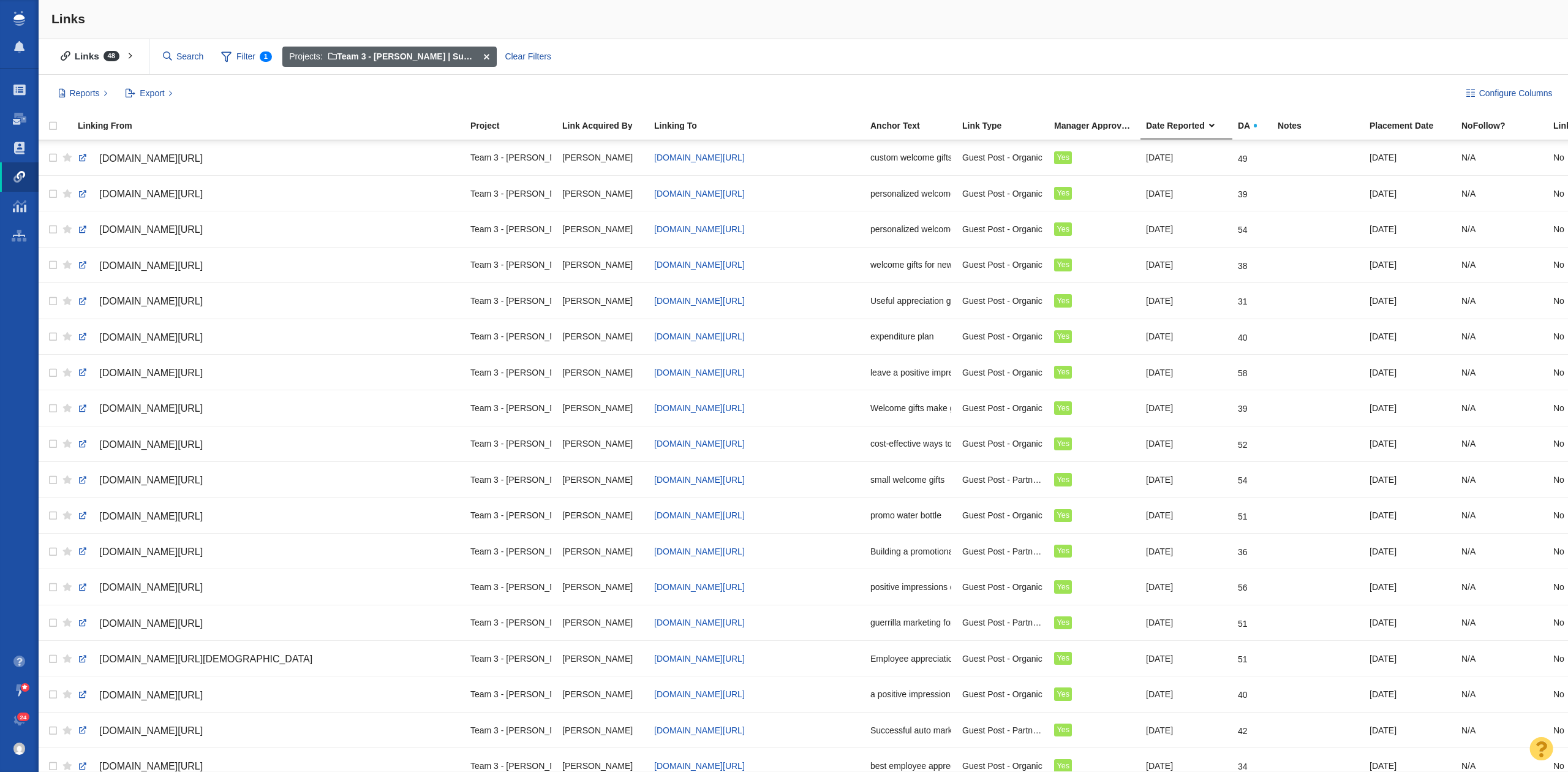
click at [489, 54] on span at bounding box center [487, 57] width 19 height 21
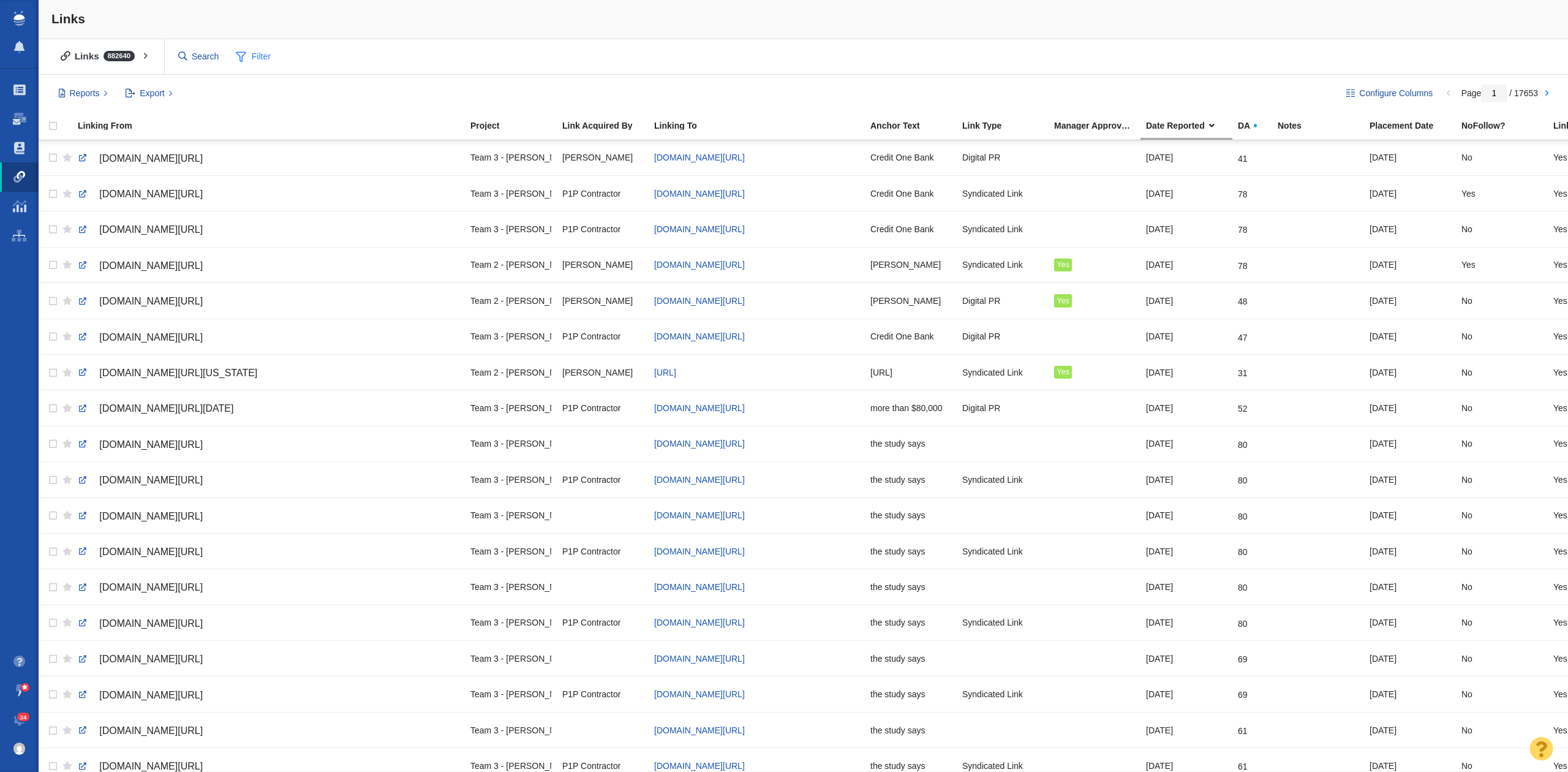
click at [263, 58] on span "Filter" at bounding box center [253, 57] width 49 height 23
